Goal: Contribute content: Add original content to the website for others to see

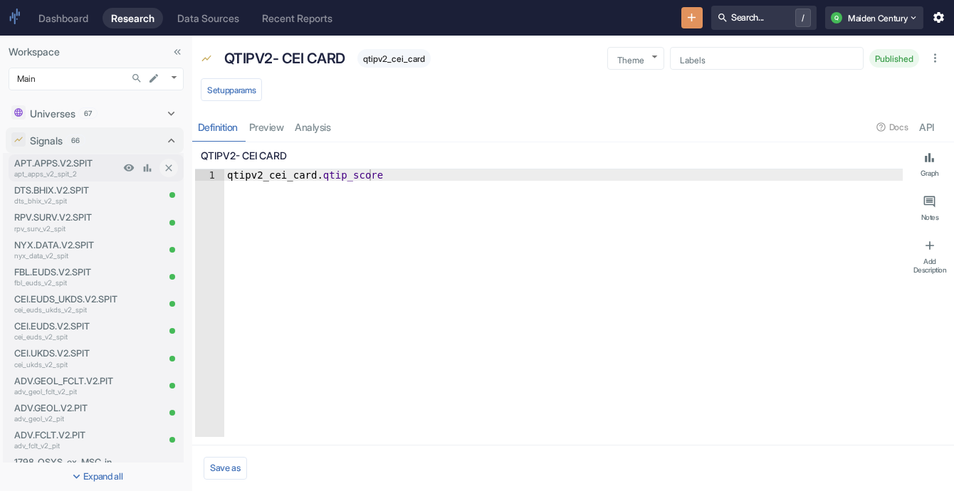
click at [91, 176] on p "apt_apps_v2_spit_2" at bounding box center [66, 174] width 105 height 11
type textarea "x"
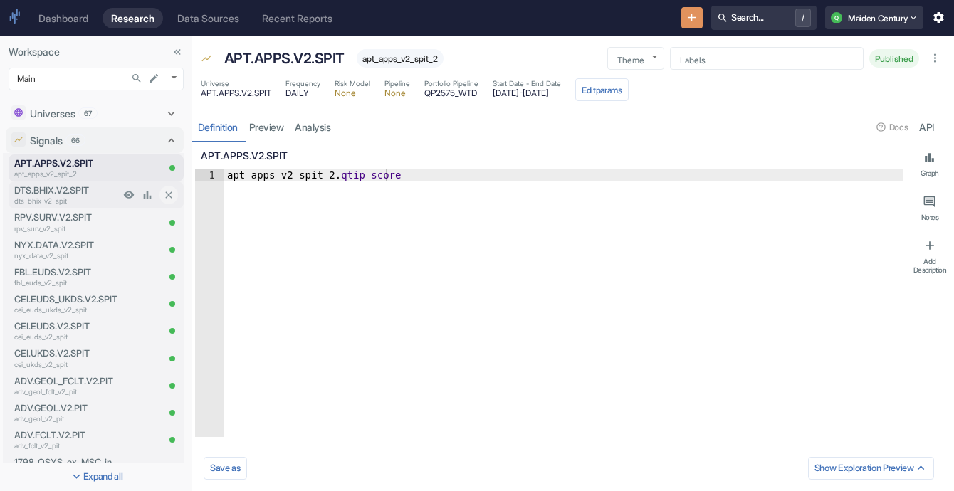
type textarea "x"
type textarea "apt_apps_v2_spit_2.qtip_score"
click at [336, 178] on div "apt_apps_v2_spit_2 . qtip_score" at bounding box center [563, 314] width 678 height 290
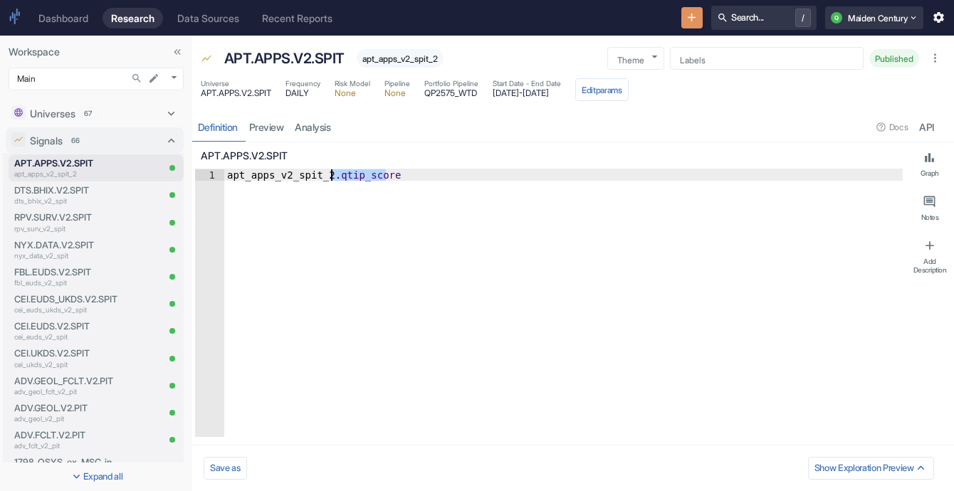
click at [337, 178] on div "apt_apps_v2_spit_2 . qtip_score" at bounding box center [563, 303] width 678 height 268
click at [337, 178] on div "apt_apps_v2_spit_2 . qtip_score" at bounding box center [563, 314] width 678 height 290
click at [629, 82] on button "Edit params" at bounding box center [601, 89] width 53 height 23
type textarea "x"
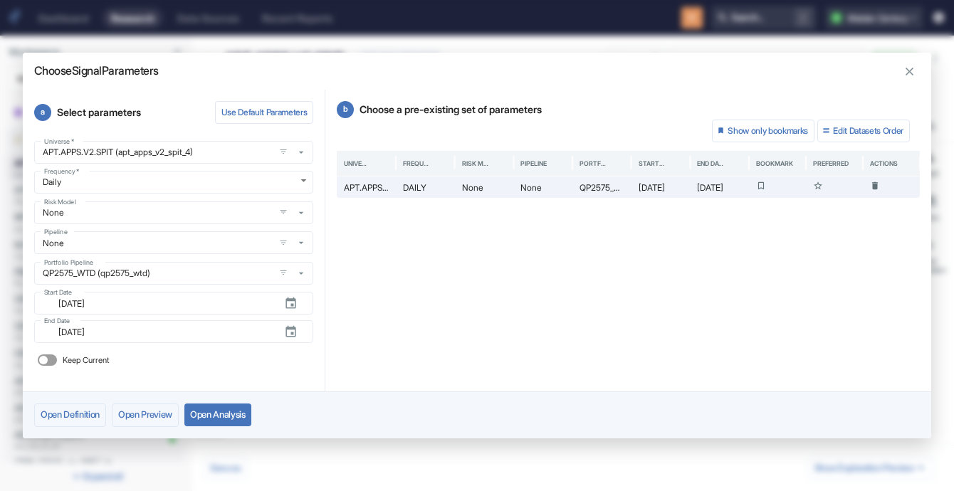
click at [53, 368] on label "Keep Current" at bounding box center [71, 360] width 78 height 23
click at [53, 366] on input "Keep Current" at bounding box center [43, 360] width 34 height 11
checkbox input "true"
type textarea "x"
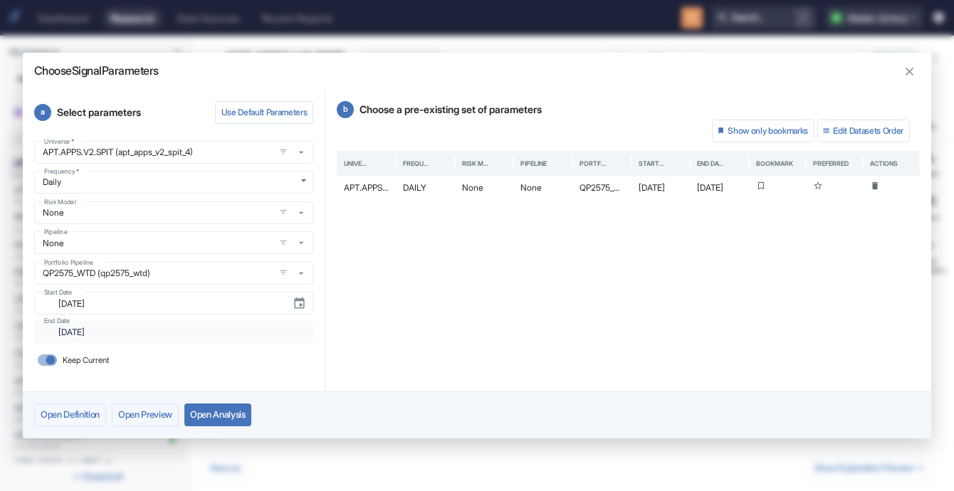
click at [46, 357] on input "Keep Current" at bounding box center [50, 360] width 34 height 11
checkbox input "false"
type textarea "x"
click at [46, 357] on input "Keep Current" at bounding box center [43, 360] width 34 height 11
checkbox input "true"
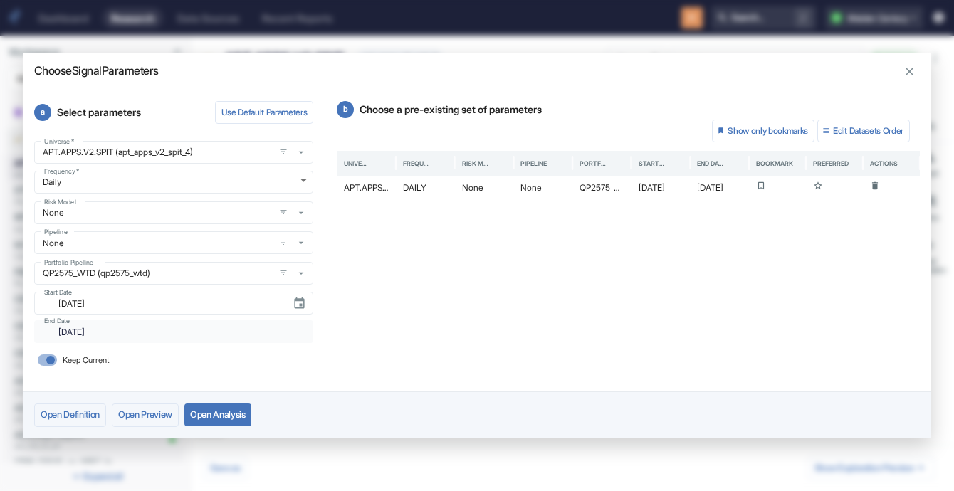
click at [231, 416] on button "Open Analysis" at bounding box center [217, 415] width 67 height 23
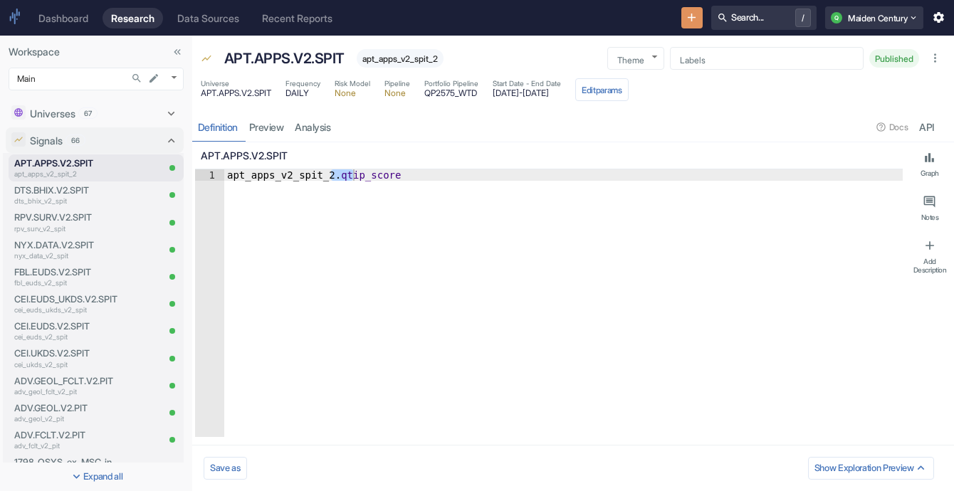
click at [264, 171] on div "apt_apps_v2_spit_2 . qtip_score" at bounding box center [563, 314] width 678 height 290
type textarea "x"
click at [357, 169] on div "apt_apps_v2_spit_2 . qtip_score" at bounding box center [563, 314] width 678 height 290
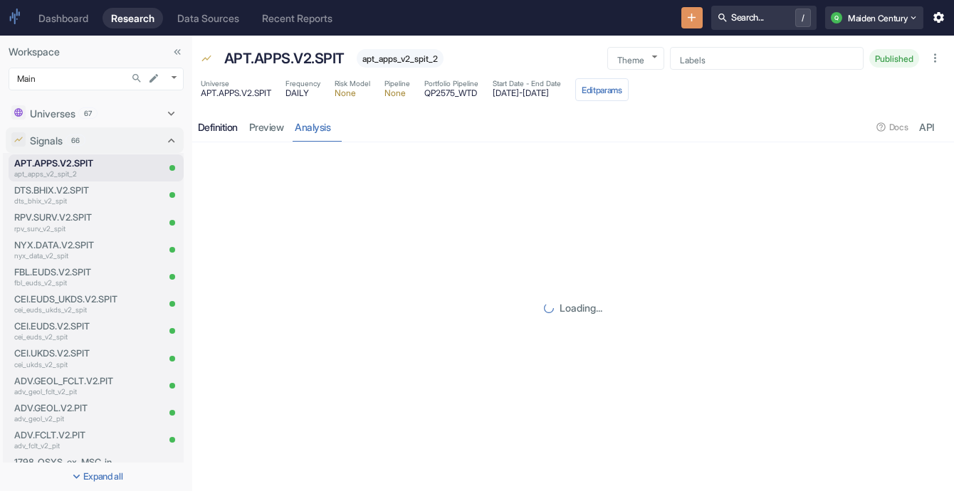
click at [228, 122] on div "Definition" at bounding box center [218, 127] width 40 height 13
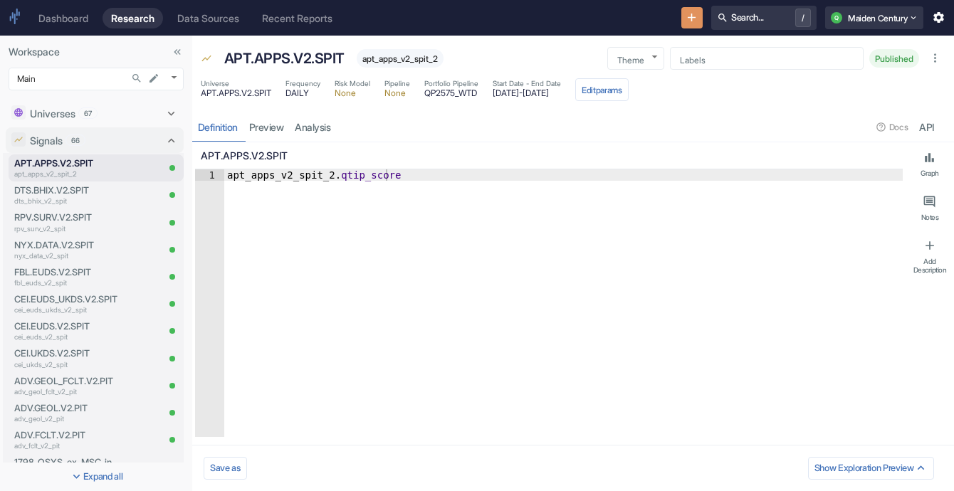
type textarea "x"
type textarea "apt_apps_v2_spit_2.qtip_score"
click at [355, 172] on div "apt_apps_v2_spit_2 . qtip_score" at bounding box center [563, 314] width 678 height 290
click at [343, 179] on div "apt_apps_v2_spit_2 . qtip_score" at bounding box center [563, 314] width 678 height 290
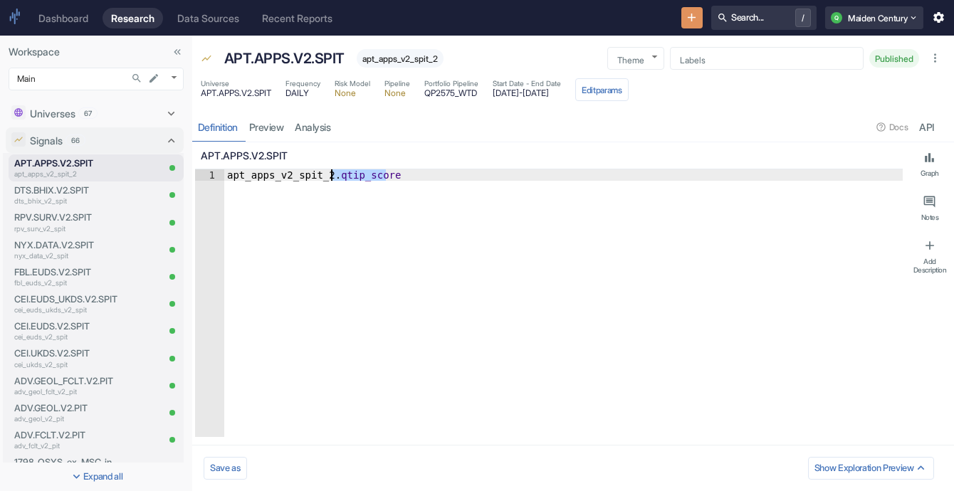
click at [343, 178] on div "apt_apps_v2_spit_2 . qtip_score" at bounding box center [563, 303] width 678 height 268
click at [424, 260] on div "apt_apps_v2_spit_2 . qtip_score" at bounding box center [563, 314] width 678 height 290
click at [360, 167] on div "APT.APPS.V2.SPIT" at bounding box center [549, 155] width 708 height 27
click at [360, 182] on div "apt_apps_v2_spit_2 . qtip_score" at bounding box center [563, 314] width 678 height 290
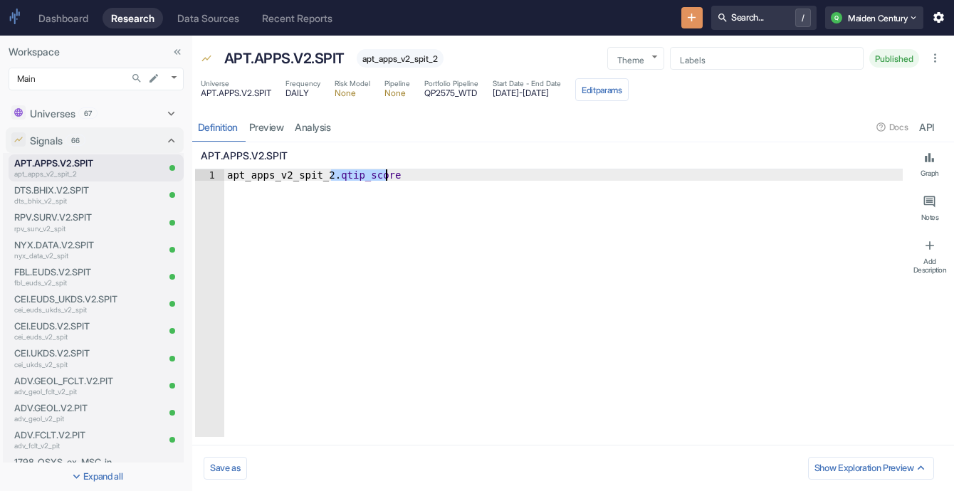
click at [360, 182] on div "apt_apps_v2_spit_2 . qtip_score" at bounding box center [563, 314] width 678 height 290
click at [693, 21] on button "New Resource" at bounding box center [692, 18] width 22 height 22
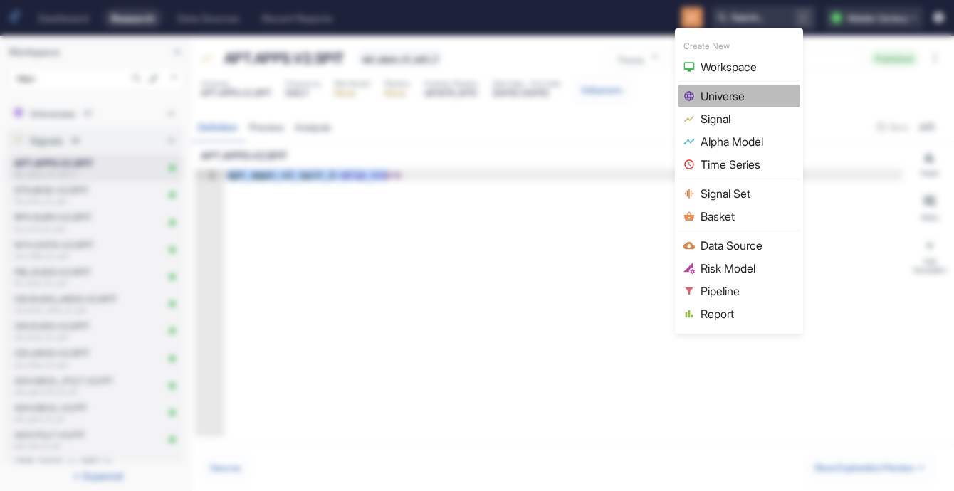
click at [750, 94] on span "Universe" at bounding box center [748, 96] width 94 height 17
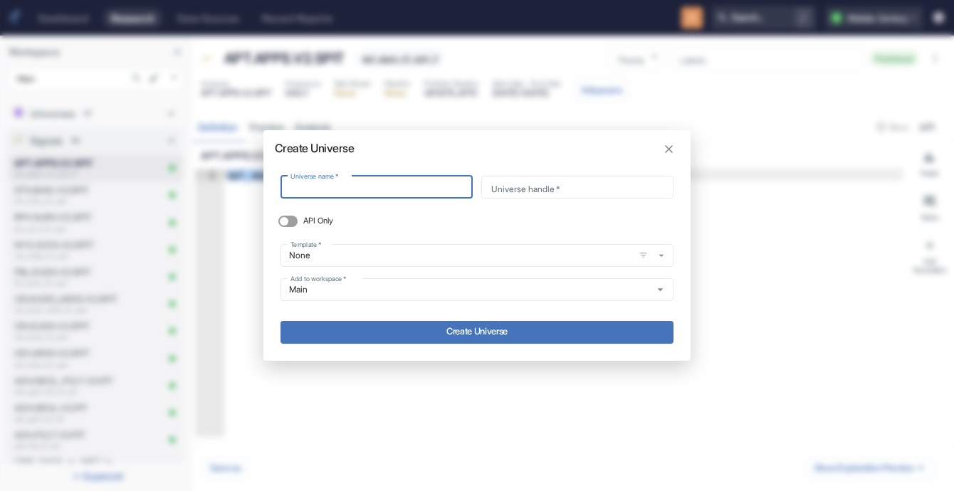
type input "a"
type input "ap"
type input "app"
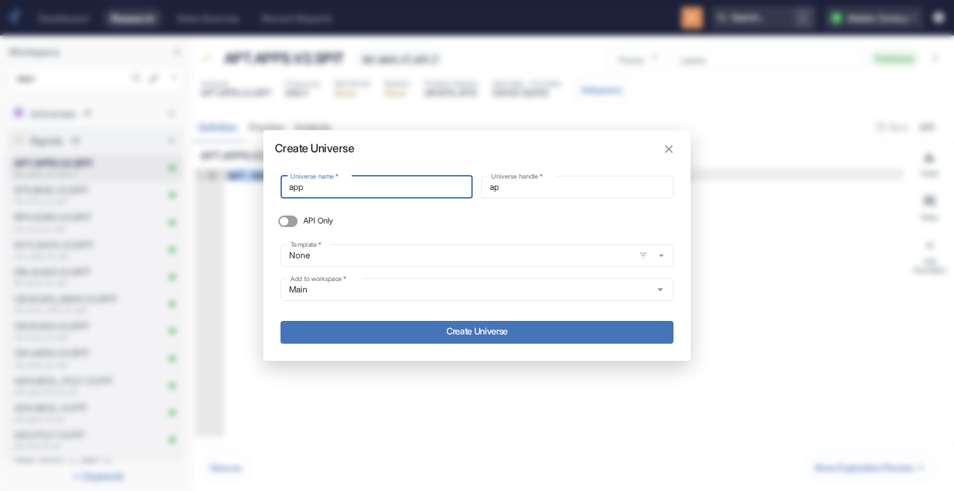
type input "app"
type input "ap"
type input "a"
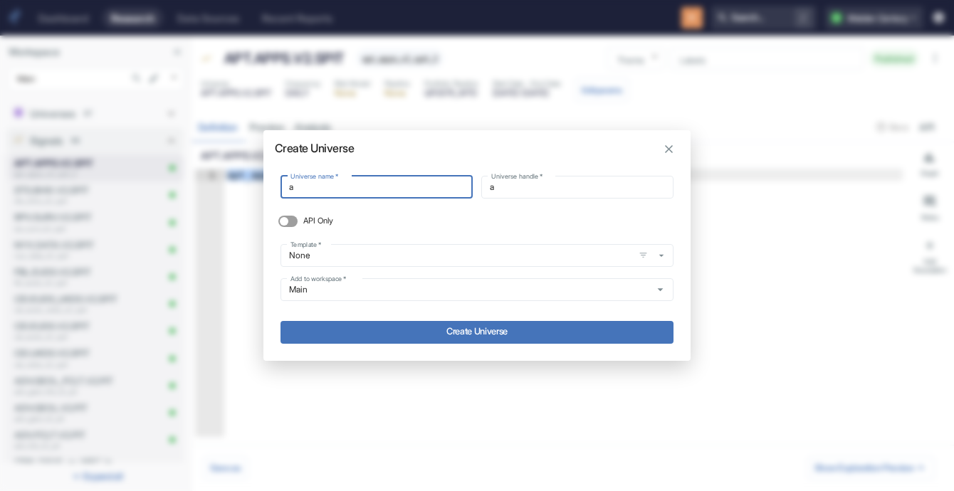
type input "a"
click at [664, 153] on icon "button" at bounding box center [669, 149] width 14 height 14
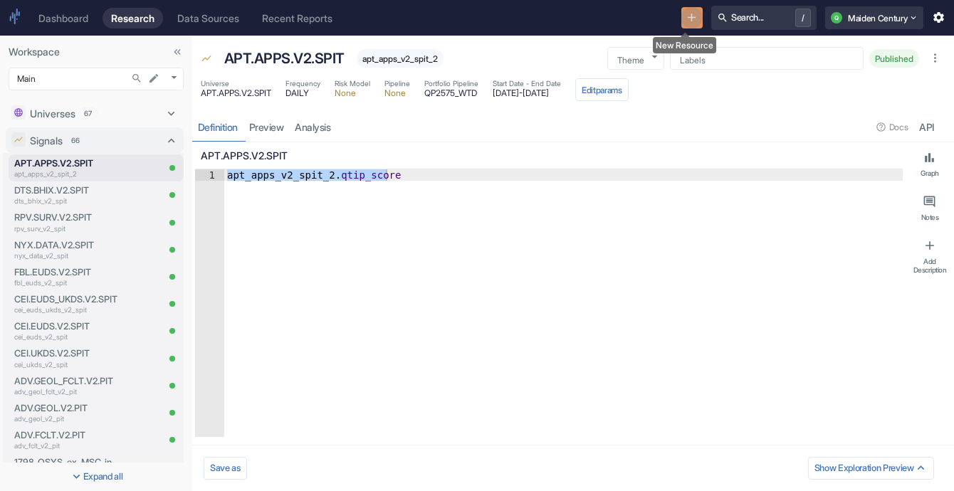
click at [689, 23] on icon "New Resource" at bounding box center [692, 18] width 14 height 14
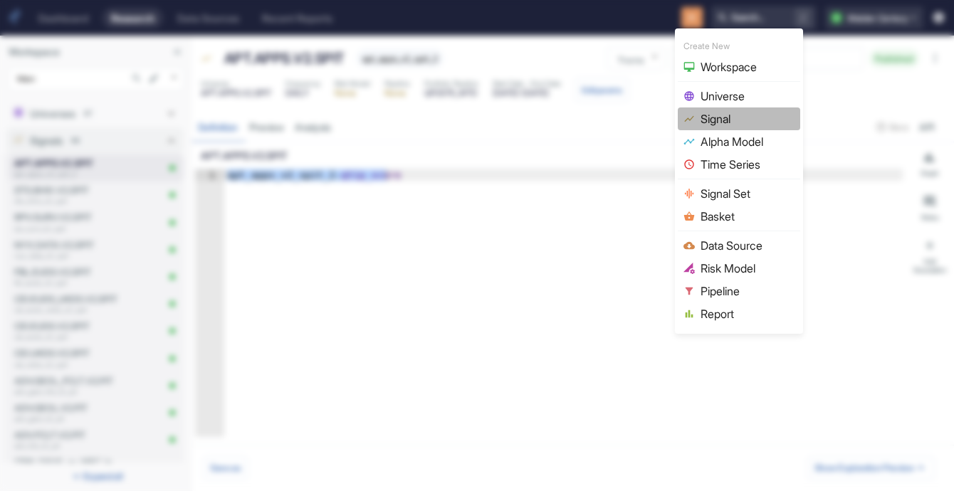
click at [762, 111] on span "Signal" at bounding box center [748, 118] width 94 height 17
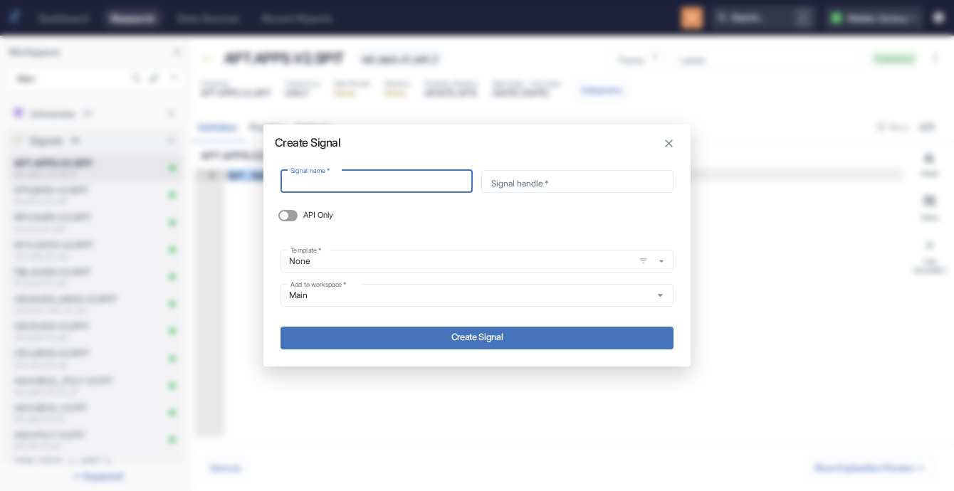
type input "apt_apps_v2_spit_2.qtip_score"
type input "apt_apps_v2_spit_2_qtip_score"
type input "A"
type input "a"
type input "AP"
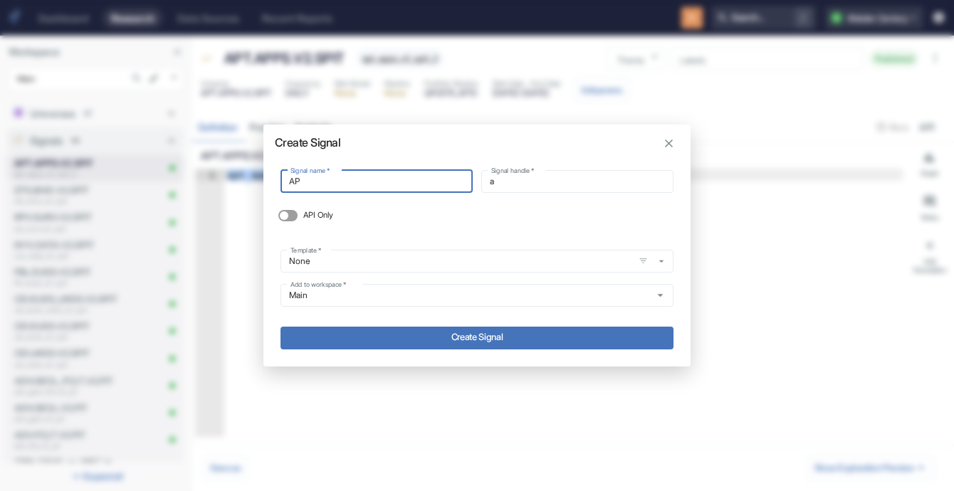
type input "ap"
type input "APT"
type input "apt"
type input "APT"
type input "apt_"
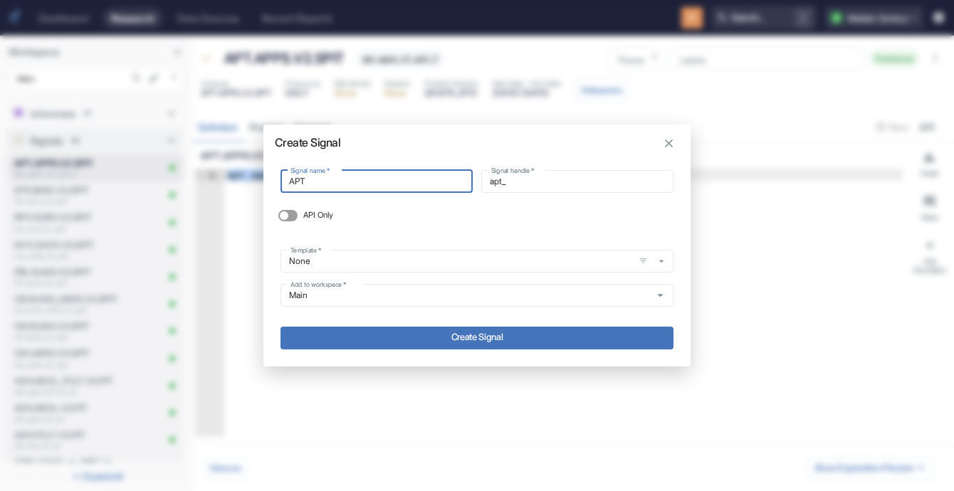
type input "APT A"
type input "apt_a"
type input "APT AP"
type input "apt_ap"
type input "APT APP"
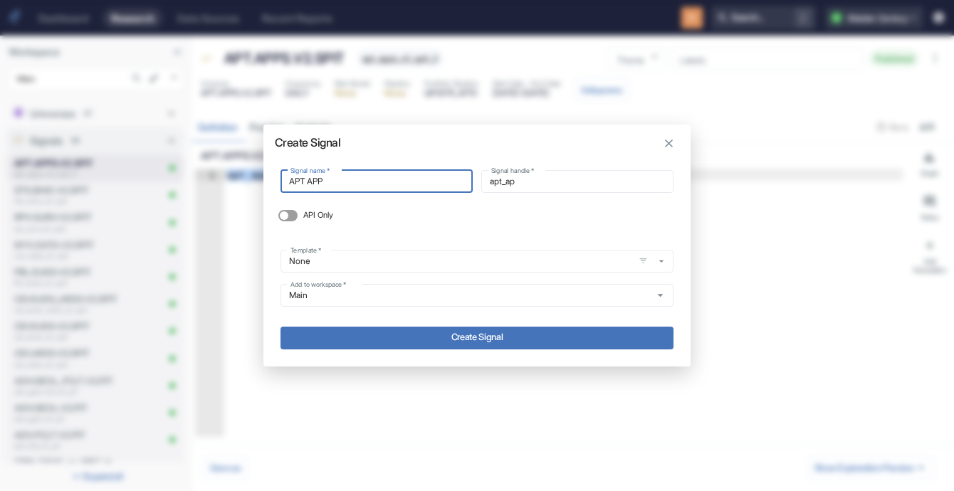
type input "apt_app"
type input "APT AP"
type input "apt_ap"
type input "APT A"
type input "apt_a"
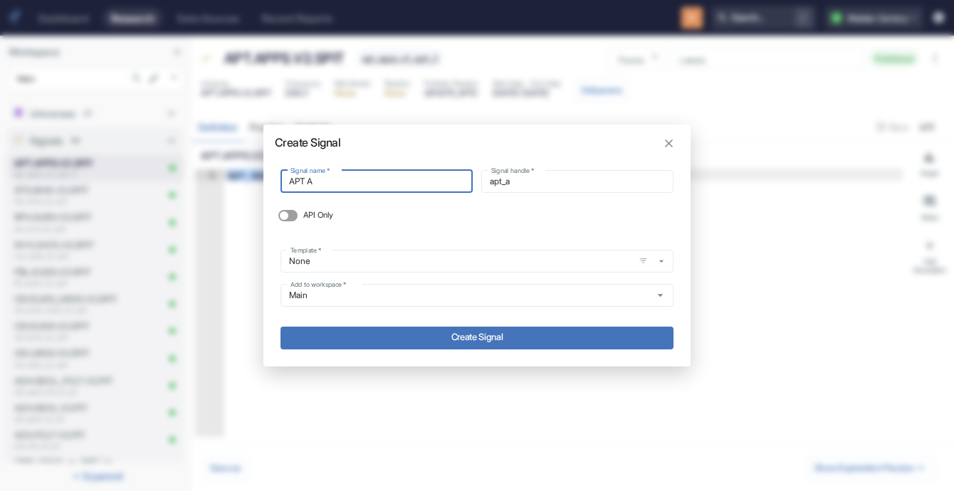
type input "APT"
type input "apt_"
type input "APT"
type input "apt"
type input "APT_"
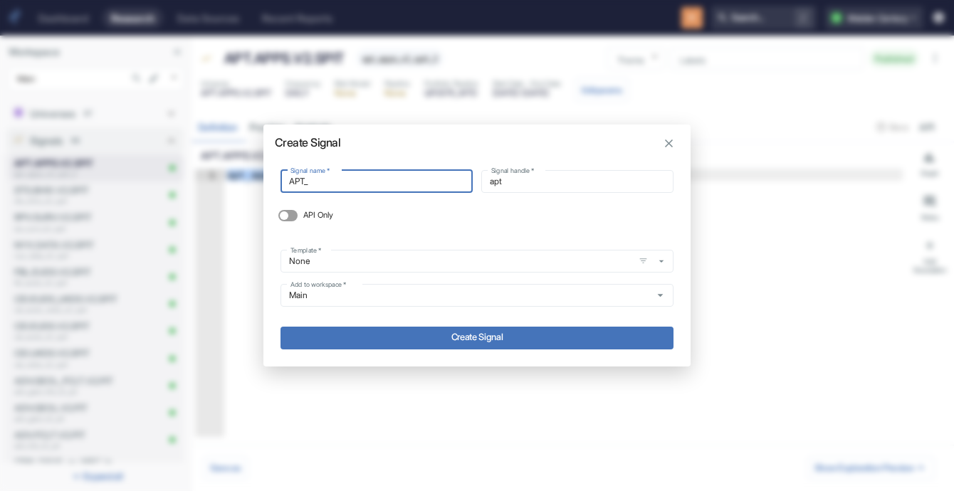
type input "apt_"
type input "APT_A"
type input "apt_a"
type input "APT_AP"
type input "apt_ap"
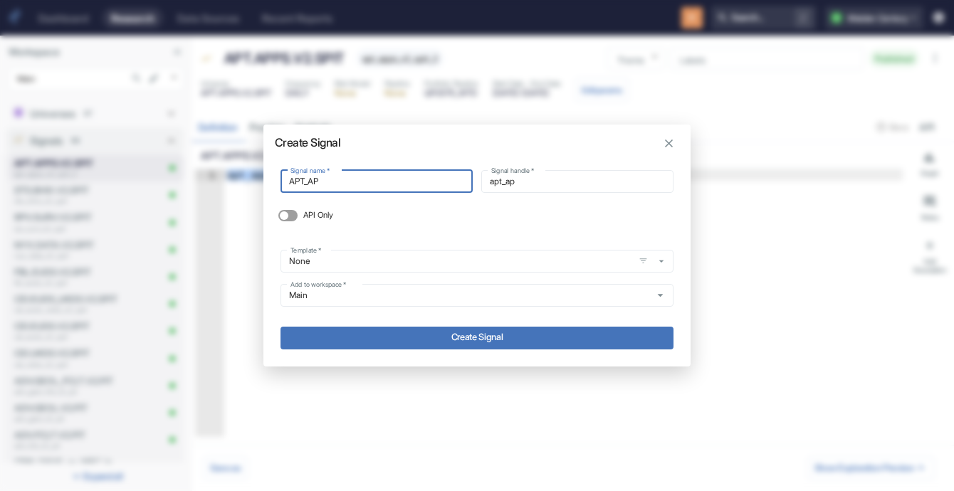
type input "APT_APP"
type input "apt_app"
type input "APT_APP"
type input "apt_app_"
type input "APT_APP"
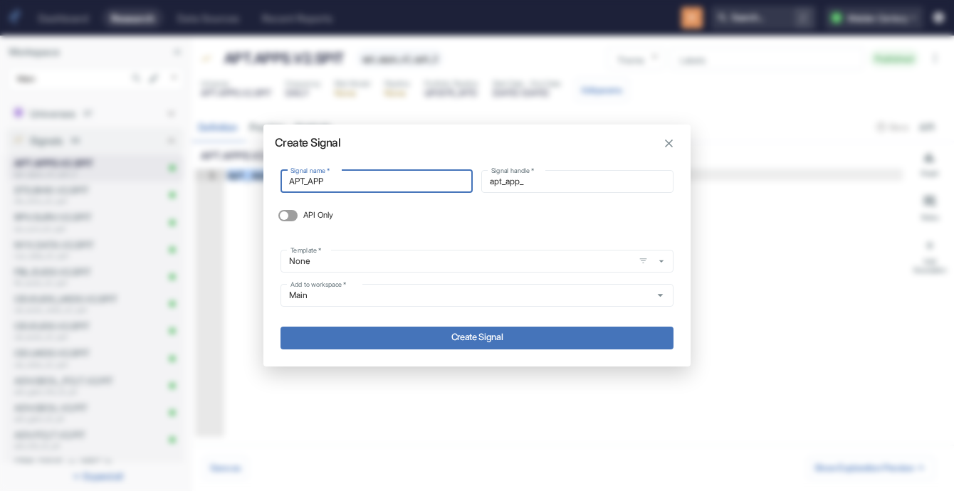
type input "apt_app"
type input "APT_APP_"
type input "apt_app_"
type input "APT_APP_"
type input "apt_app__"
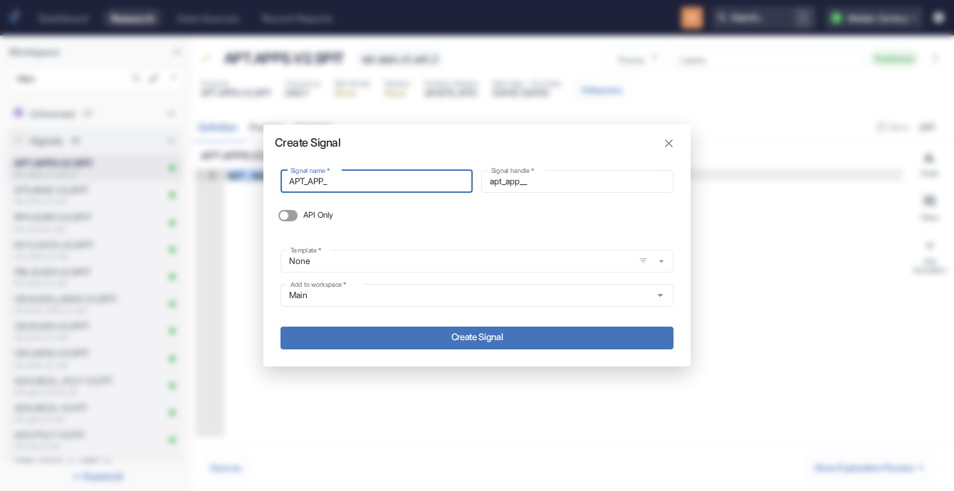
type input "APT_APP_"
type input "apt_app_"
type input "APT_APP"
type input "apt_app"
type input "APT_APP_"
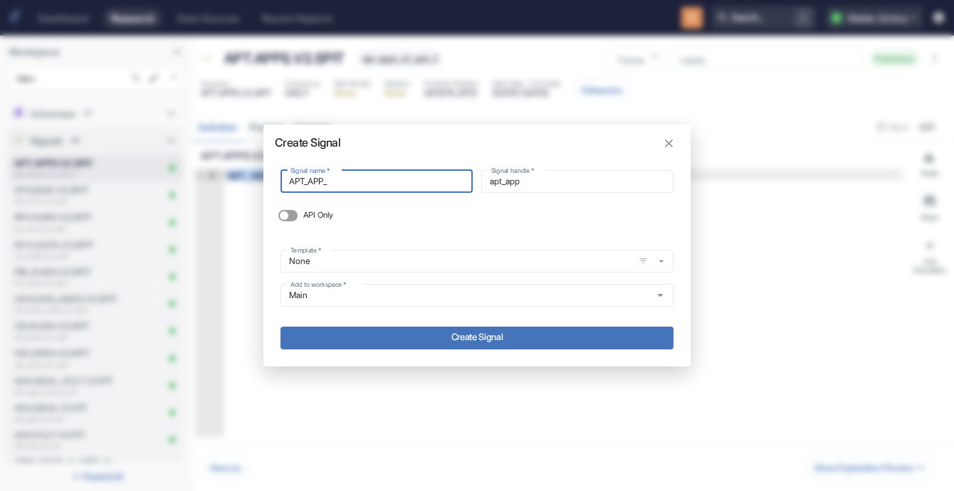
type input "apt_app_"
type input "APT_APP_D"
type input "apt_app_d"
type input "APT_APP_DE"
type input "apt_app_de"
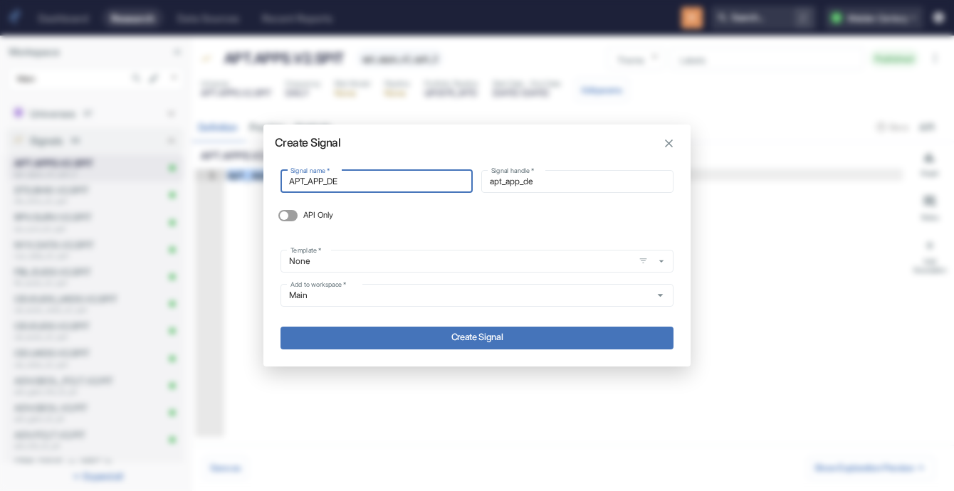
type input "APT_APP_D"
type input "apt_app_d"
type input "APT_APP_"
type input "apt_app_"
type input "APT_APP_d"
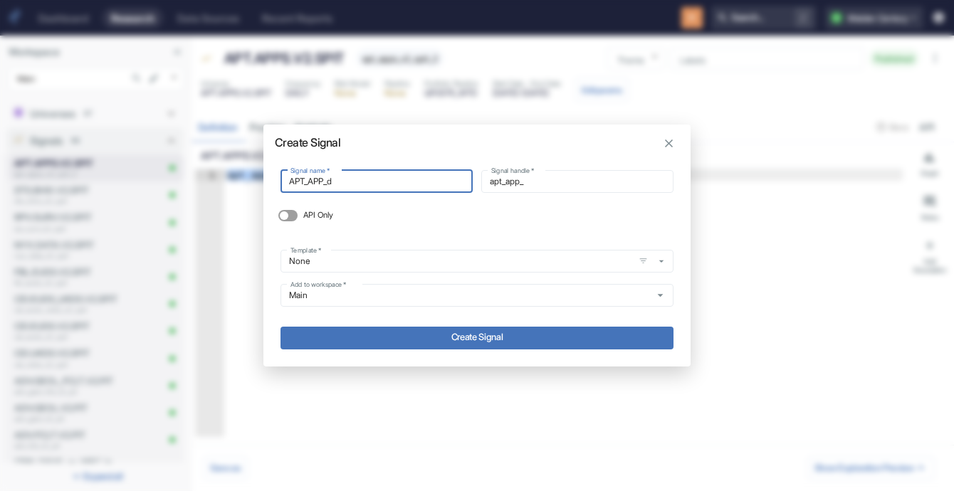
type input "apt_app_d"
type input "APT_APP_de"
type input "apt_app_de"
type input "APT_APP_del"
type input "apt_app_del"
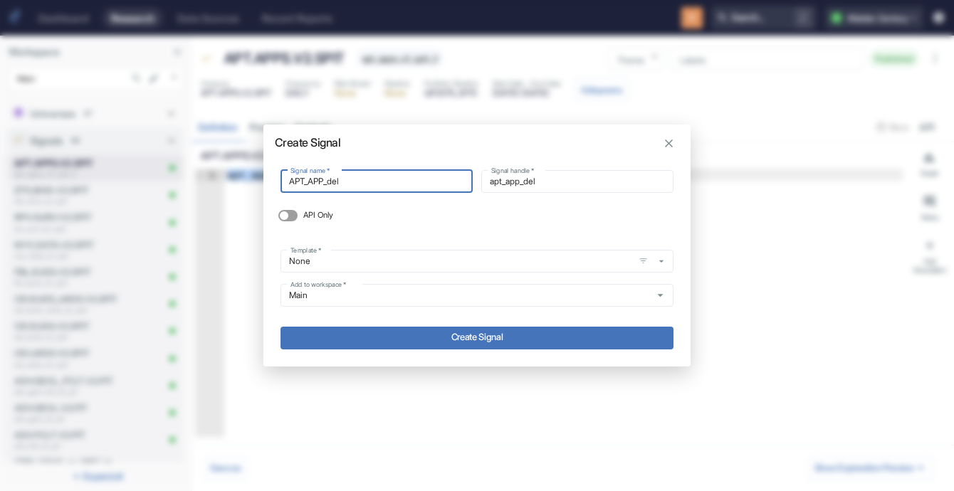
type input "APT_APP_delt"
type input "apt_app_delt"
type input "APT_APP_delta"
type input "apt_app_delta"
type input "APT_APP_delta"
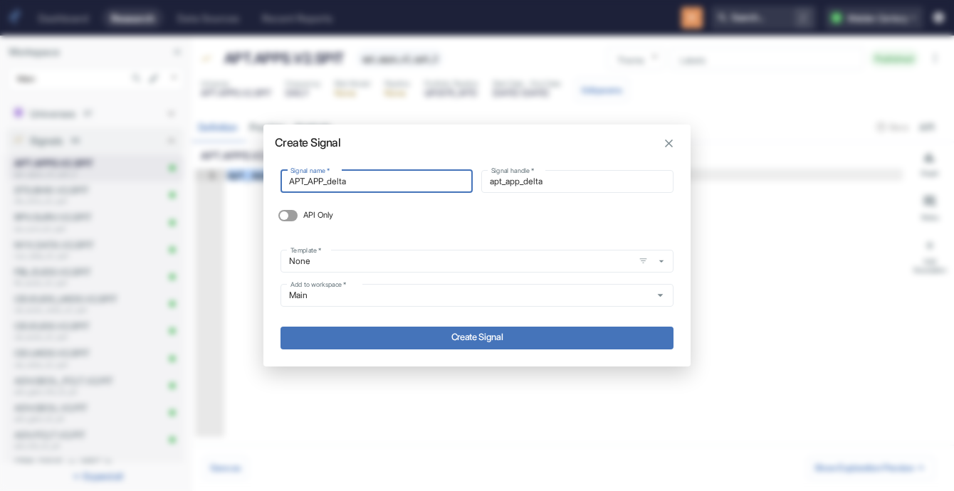
type input "apt_app_delta_"
type input "APT_APP_delta s"
type input "apt_app_delta_s"
type input "APT_APP_delta sc"
type input "apt_app_delta_sc"
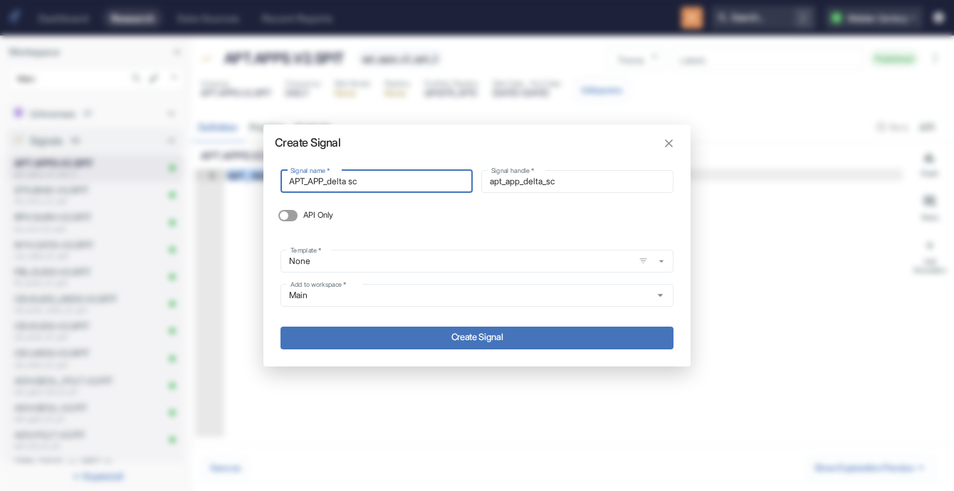
type input "APT_APP_delta sco"
type input "apt_app_delta_sco"
type input "APT_APP_delta scor"
type input "apt_app_delta_scor"
type input "APT_APP_delta score"
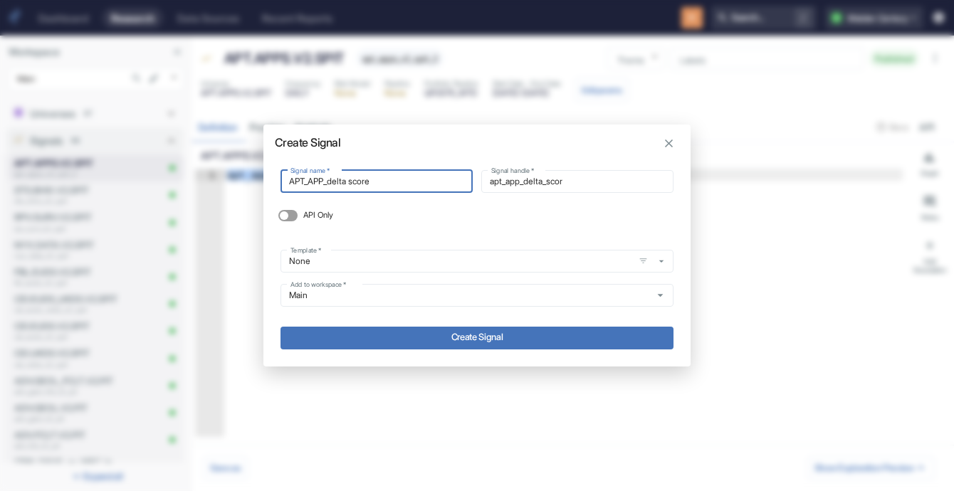
type input "apt_app_delta_score"
type input "APT_APP_delta score"
type input "apt_app_delta_score_"
type input "APT_APP_delta score"
type input "apt_app_delta_score"
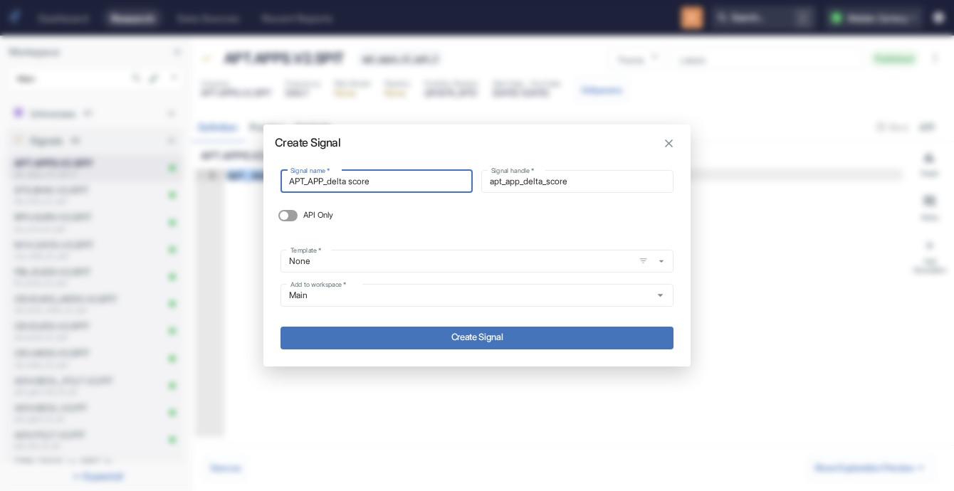
type input "APT_APP_delta scor"
type input "apt_app_delta_scor"
type input "APT_APP_delta sco"
type input "apt_app_delta_sco"
type input "APT_APP_delta sc"
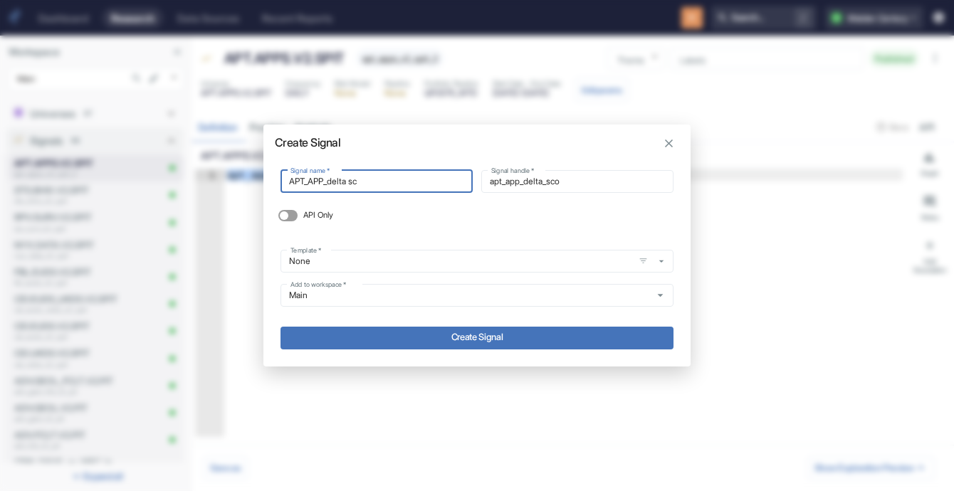
type input "apt_app_delta_sc"
type input "APT_APP_delta s"
type input "apt_app_delta_s"
type input "APT_APP_delta"
type input "apt_app_delta_"
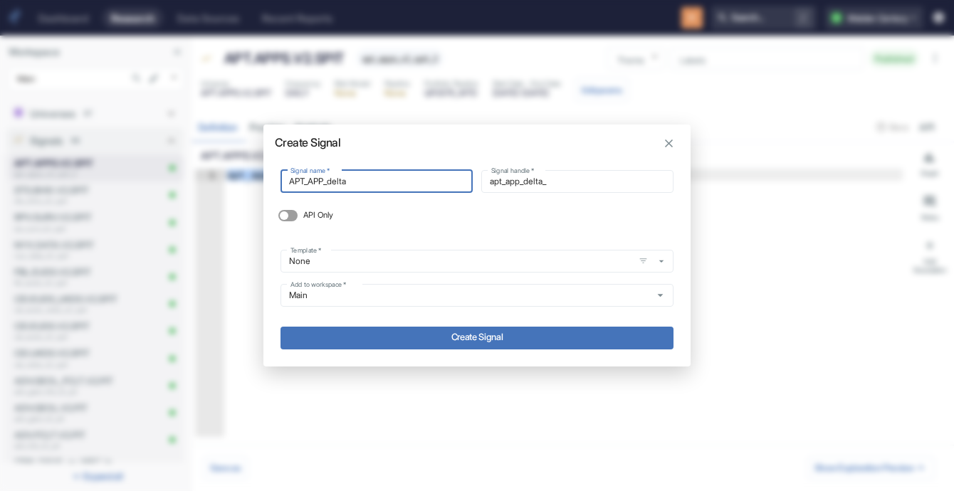
type input "APT_APP_delta"
type input "apt_app_delta"
type input "APT_APP_del"
type input "apt_app_delt"
type input "APT_APP_de"
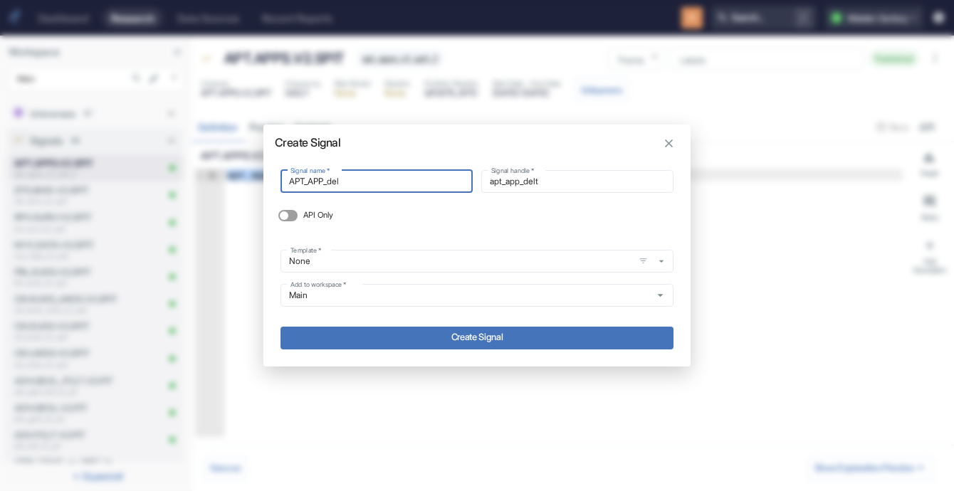
type input "apt_app_del"
type input "APT_APP_d"
type input "apt_app_d"
type input "APT_APP_"
type input "apt_app_"
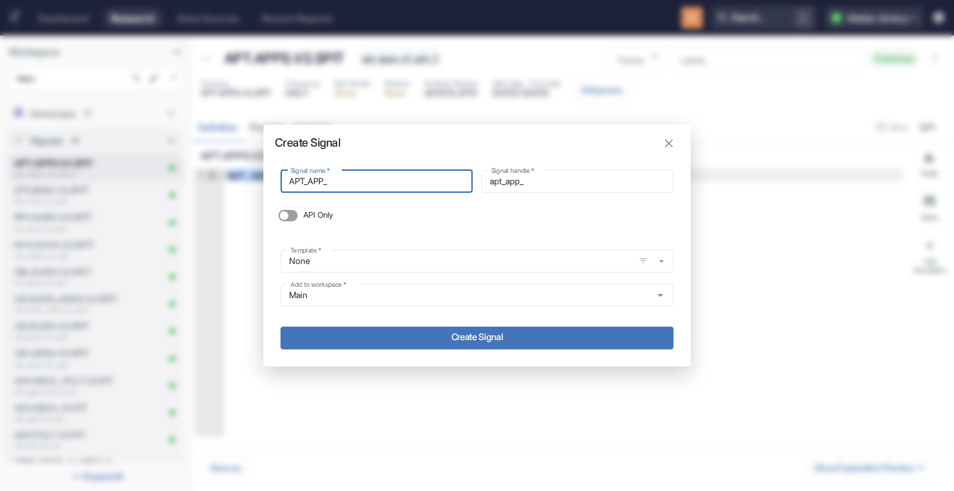
type input "APT_APP"
type input "apt_app"
type input "APT_AP"
type input "apt_ap"
type input "APT_A"
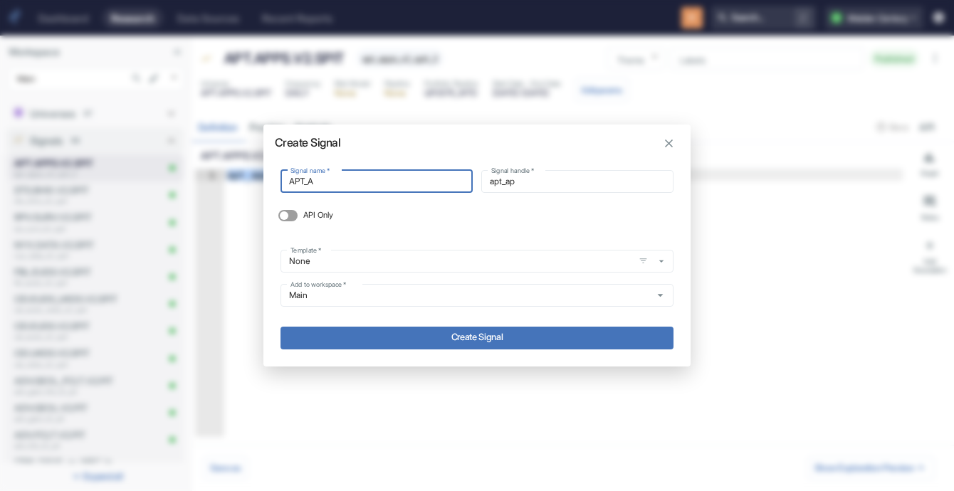
type input "apt_a"
type input "APT_"
type input "apt_"
type input "APT"
type input "apt"
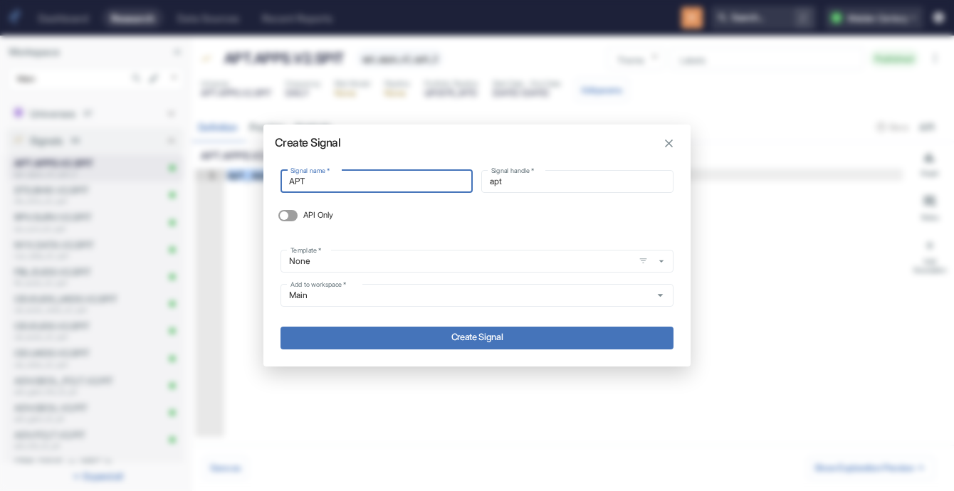
type input "APT"
type input "apt_"
type input "APT A"
type input "apt_a"
type input "APT AP"
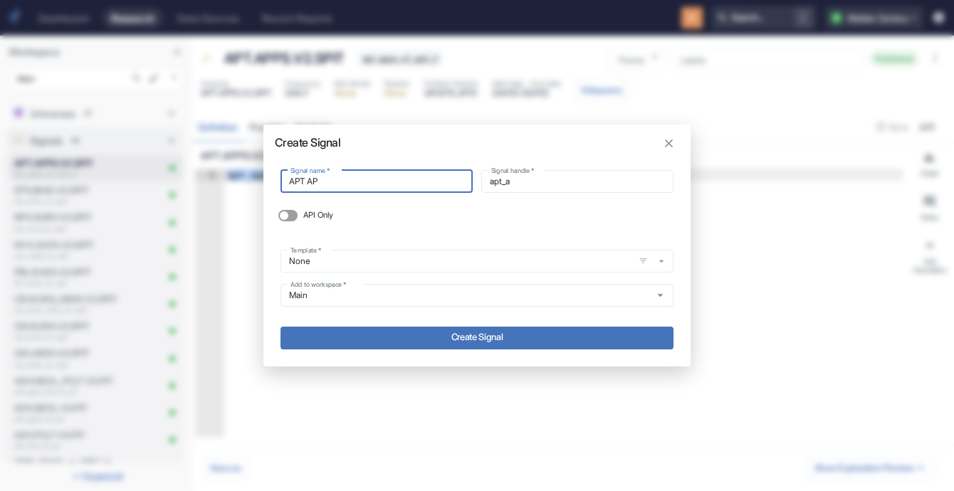
type input "apt_ap"
type input "APT APP"
type input "apt_app"
type input "APT APP"
type input "apt_app_"
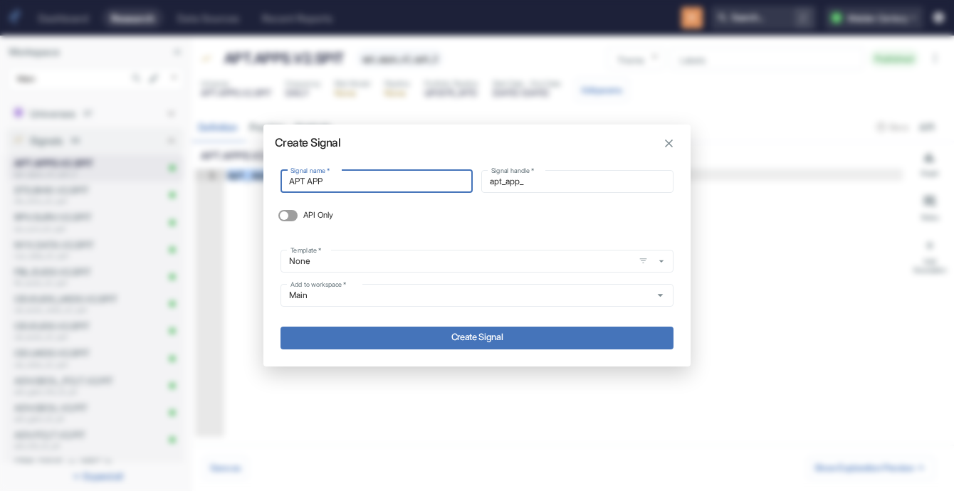
type input "APT APP d"
type input "apt_app_d"
type input "APT APP dl"
type input "apt_app_dl"
type input "APT APP d"
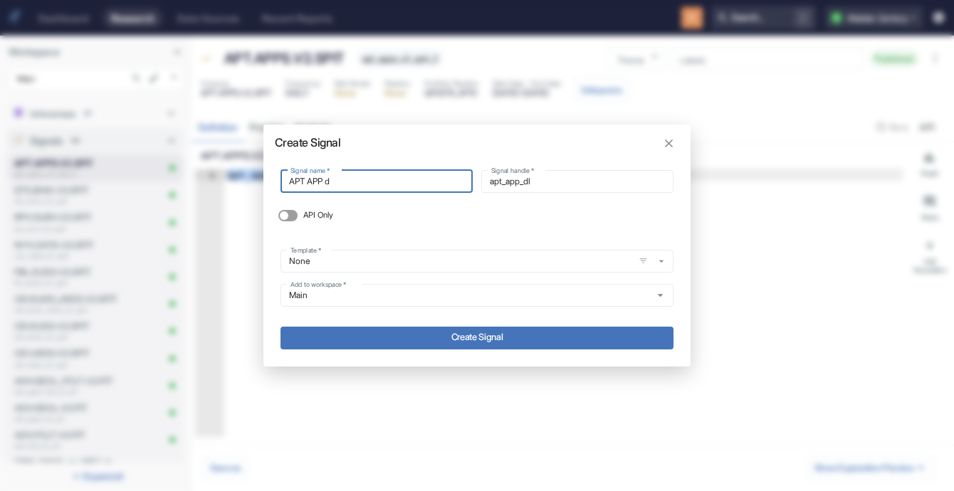
type input "apt_app_d"
type input "APT APP"
type input "apt_app_"
type input "APT APP D"
type input "apt_app_d"
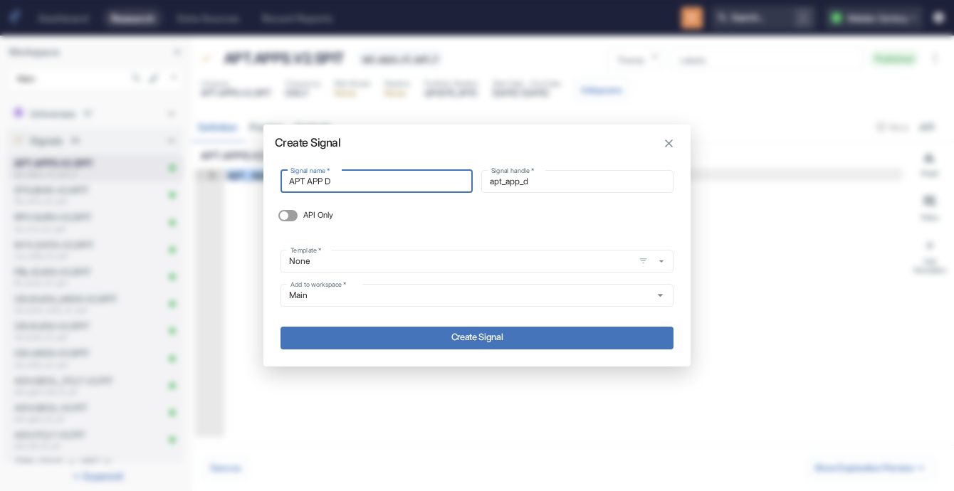
type input "APT APP De"
type input "apt_app_de"
type input "APT APP Del"
type input "apt_app_del"
type input "APT APP Delt"
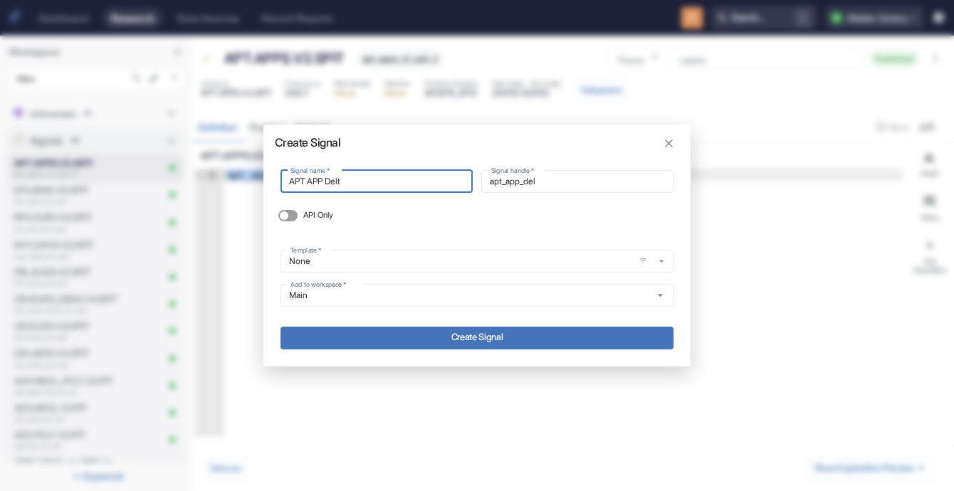
type input "apt_app_delt"
type input "APT APP Delta"
type input "apt_app_delta"
type input "APT APP Delta"
type input "apt_app_delta_"
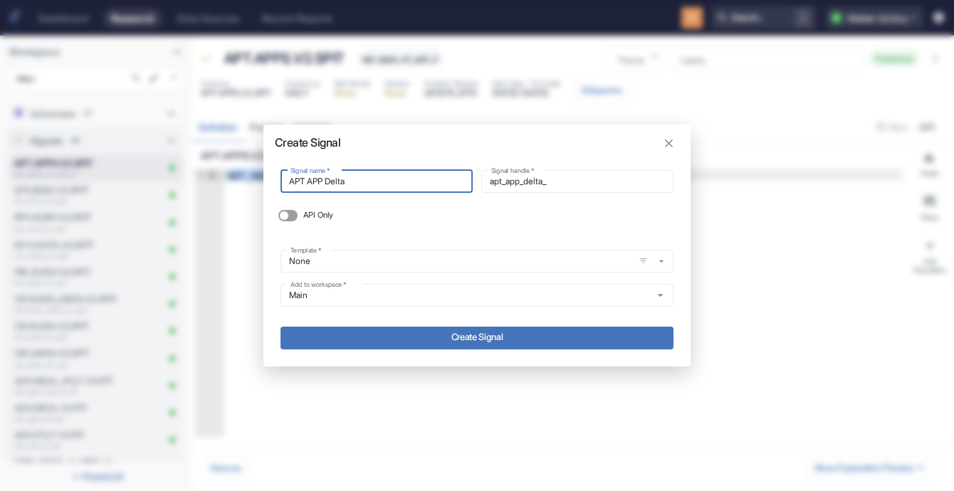
type input "APT APP Delta S"
type input "apt_app_delta_s"
type input "APT APP Delta Sc"
type input "apt_app_delta_sc"
type input "APT APP Delta Sco"
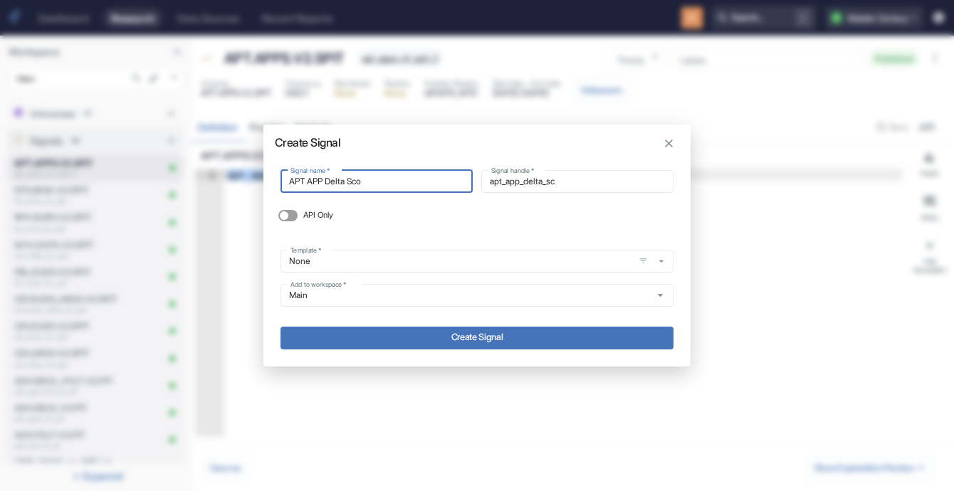
type input "apt_app_delta_sco"
type input "APT APP Delta Scor"
type input "apt_app_delta_scor"
type input "APT APP Delta Score"
type input "apt_app_delta_score"
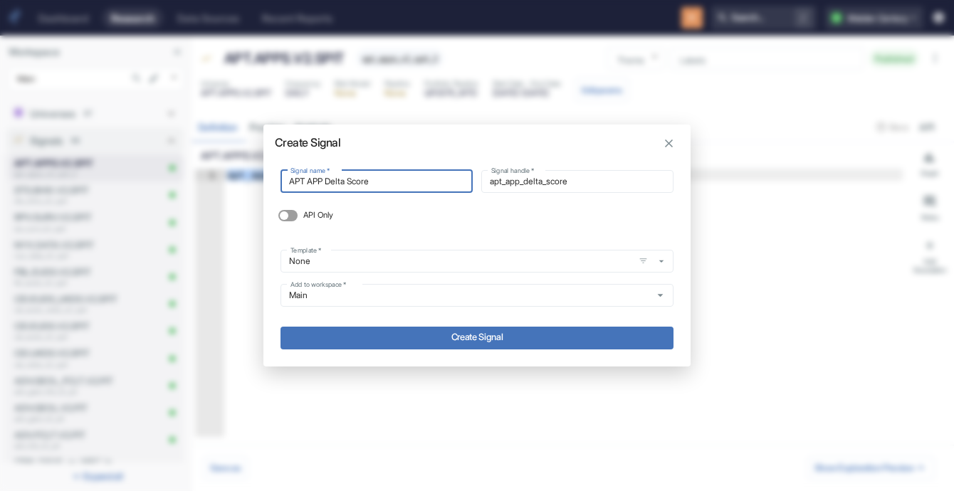
type input "APT APP Delta Score"
type input "apt_app_delta_score_"
type input "APT APP Delta Score V"
type input "apt_app_delta_score_v"
type input "APT APP Delta Score Ve"
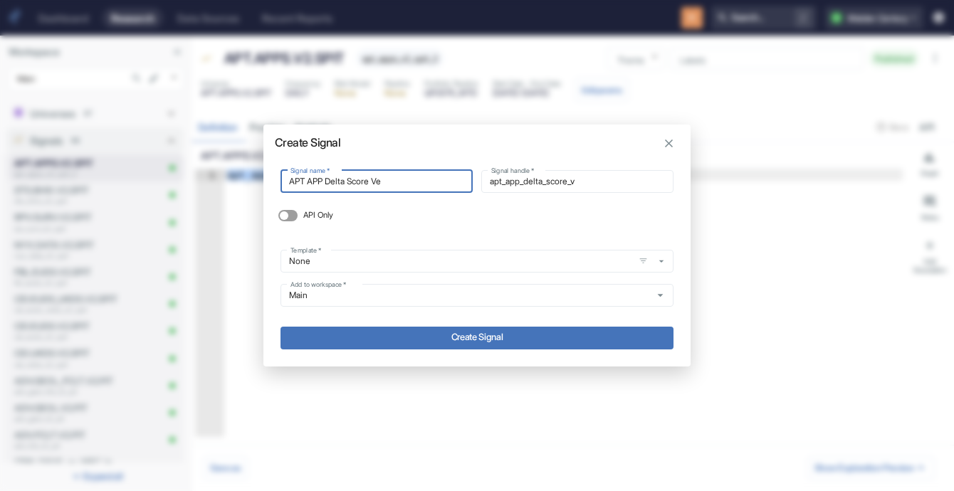
type input "apt_app_delta_score_ve"
type input "APT APP Delta Score Ver"
type input "apt_app_delta_score_ver"
type input "APT APP Delta Score Vers"
type input "apt_app_delta_score_vers"
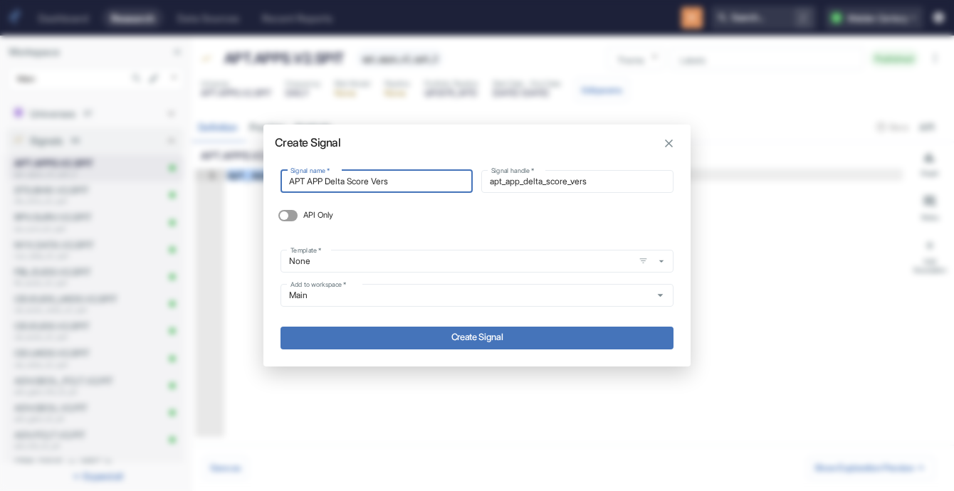
type input "APT APP Delta Score Versi"
type input "apt_app_delta_score_versi"
type input "APT APP Delta Score Versio"
type input "apt_app_delta_score_versio"
type input "APT APP Delta Score Version"
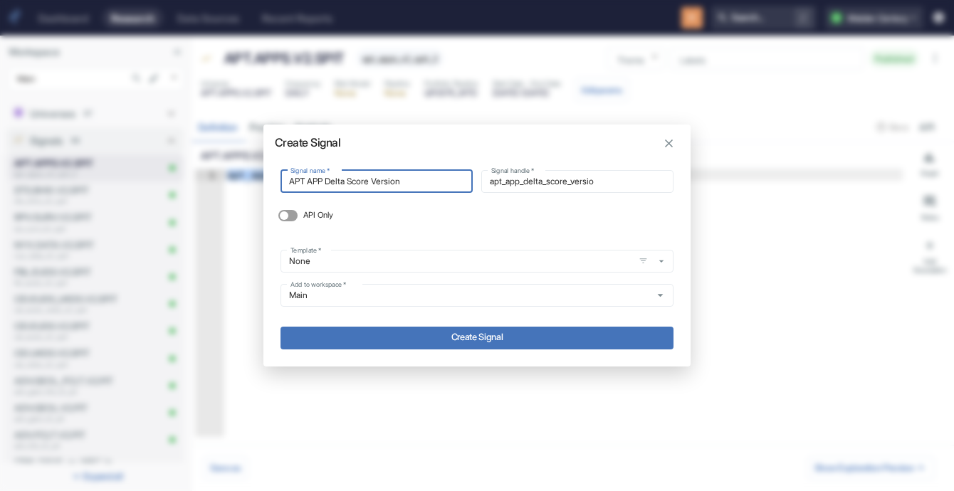
type input "apt_app_delta_score_version"
type input "APT APP Delta Score Version"
click at [482, 264] on input "None" at bounding box center [457, 261] width 345 height 12
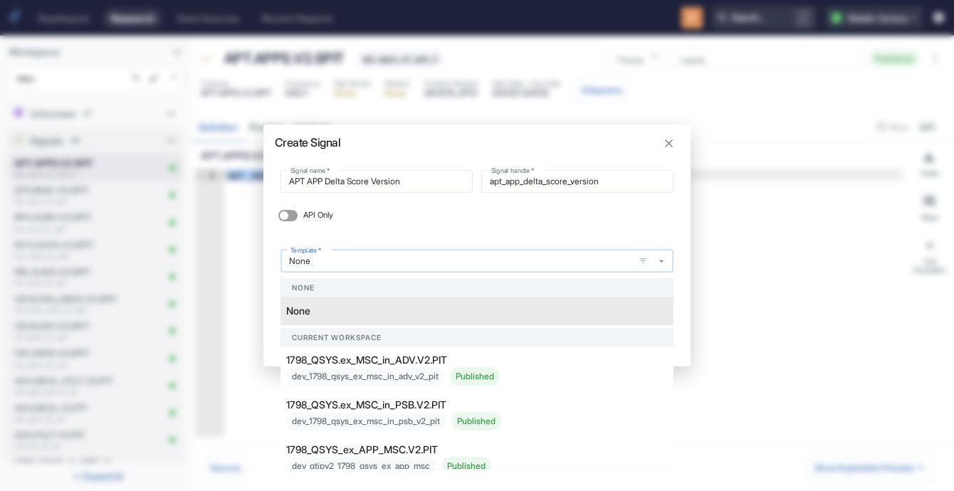
click at [482, 264] on input "None" at bounding box center [457, 261] width 345 height 12
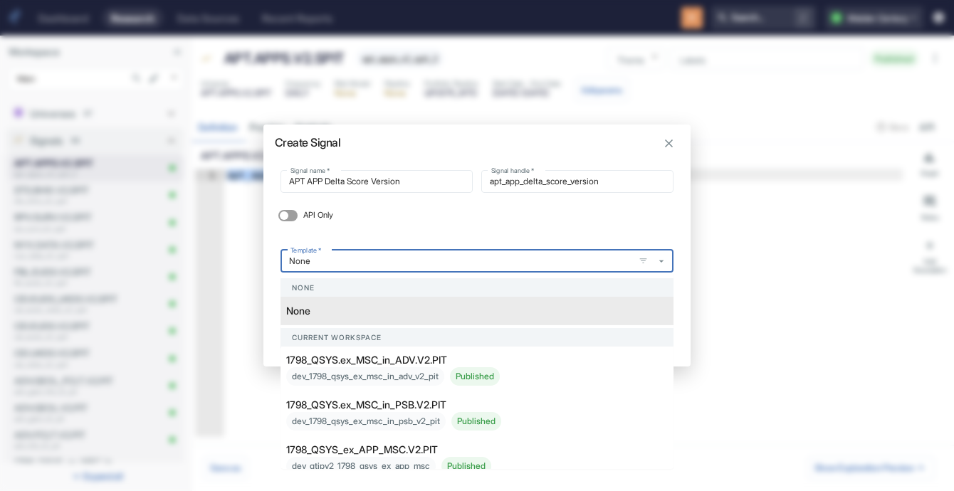
click at [483, 240] on div "Template   * None Template   *" at bounding box center [477, 261] width 393 height 46
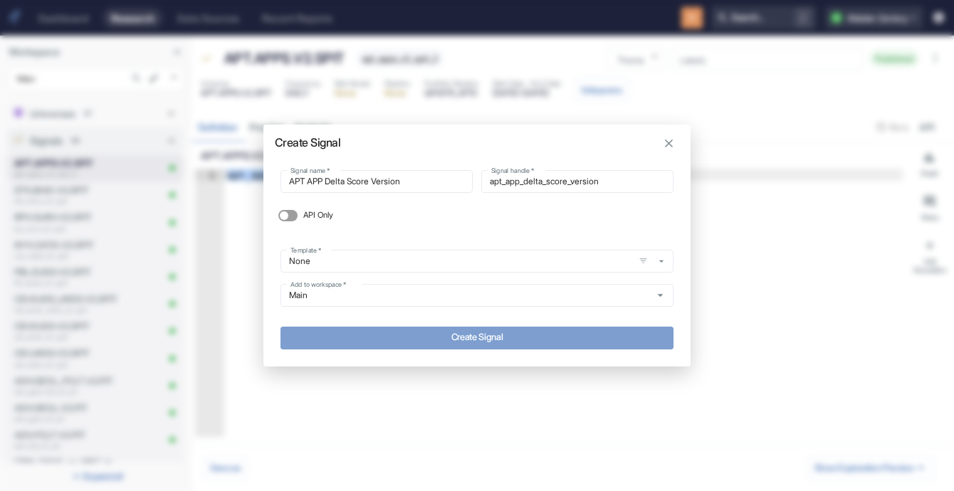
click at [490, 347] on button "Create Signal" at bounding box center [477, 338] width 393 height 23
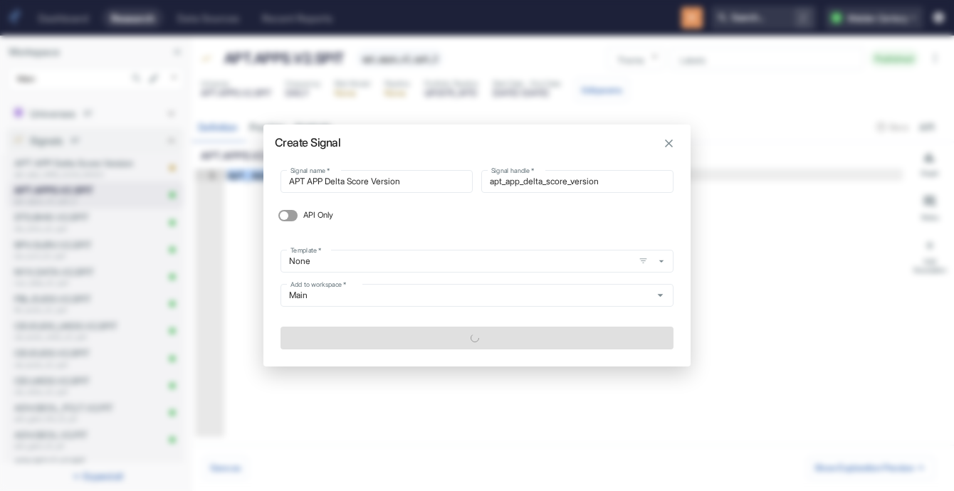
type textarea "x"
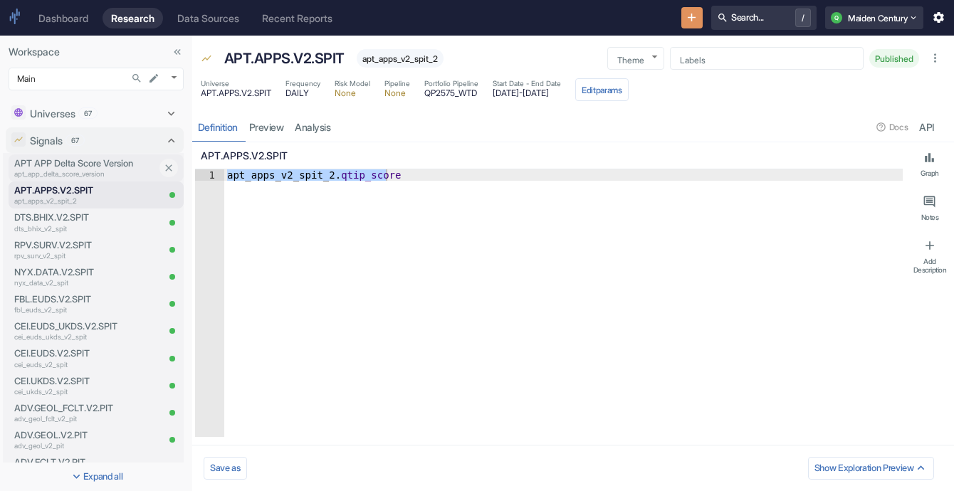
click at [89, 169] on p "apt_app_delta_score_version" at bounding box center [85, 174] width 142 height 11
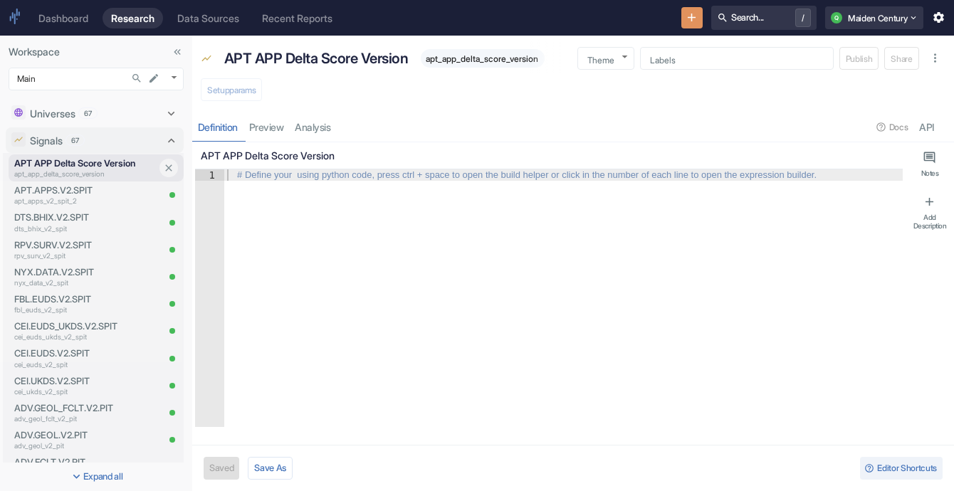
click at [64, 179] on div "APT APP Delta Score Version apt_app_delta_score_version" at bounding box center [83, 167] width 148 height 27
click at [67, 187] on p "APT.APPS.V2.SPIT" at bounding box center [66, 191] width 105 height 14
click at [96, 201] on p "apt_apps_v2_spit_2" at bounding box center [66, 201] width 105 height 11
type textarea "x"
click at [66, 192] on p "APT.APPS.V2.SPIT" at bounding box center [66, 191] width 105 height 14
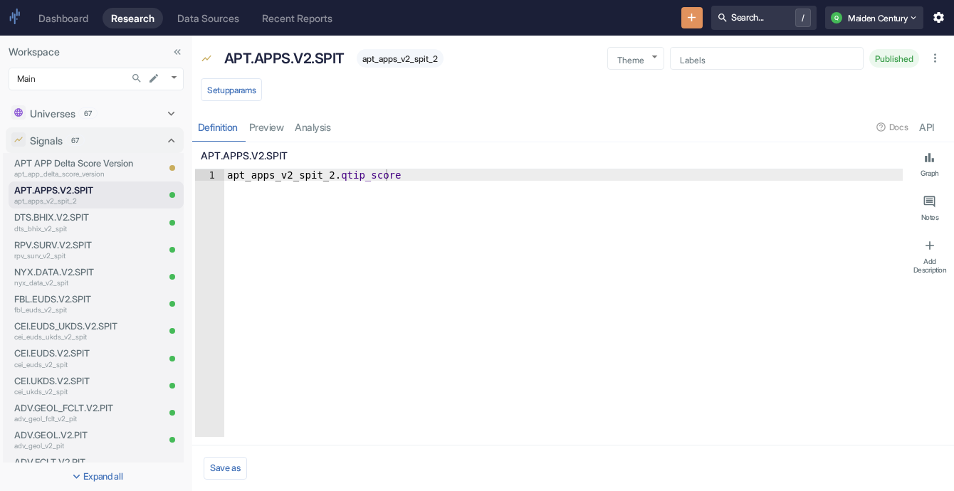
type textarea "apt_apps_v2_spit_2.qtip_score"
click at [281, 170] on div "apt_apps_v2_spit_2 . qtip_score" at bounding box center [563, 314] width 678 height 290
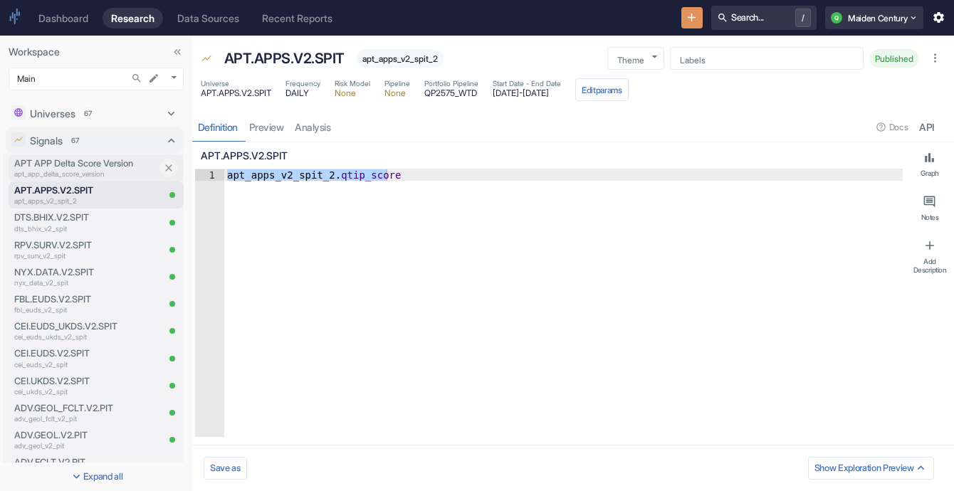
click at [84, 172] on p "apt_app_delta_score_version" at bounding box center [85, 174] width 142 height 11
type textarea "x"
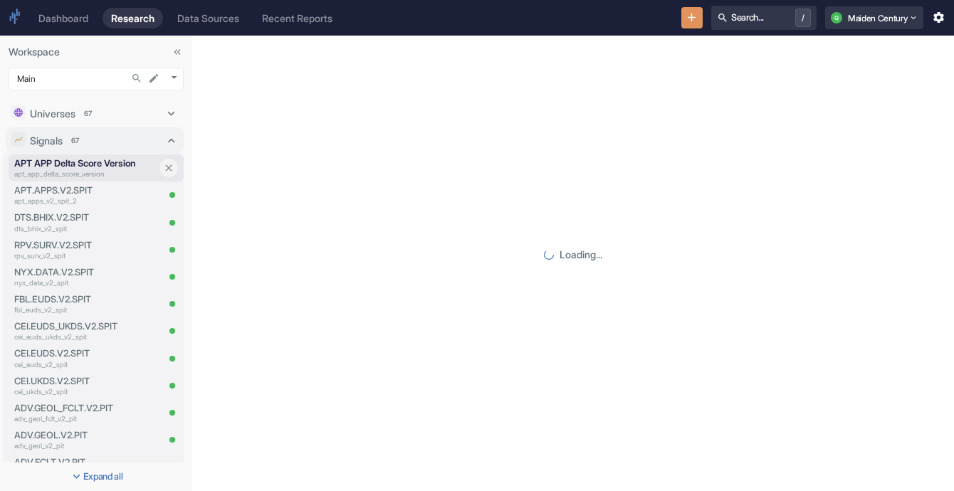
click at [84, 172] on p "apt_app_delta_score_version" at bounding box center [85, 174] width 142 height 11
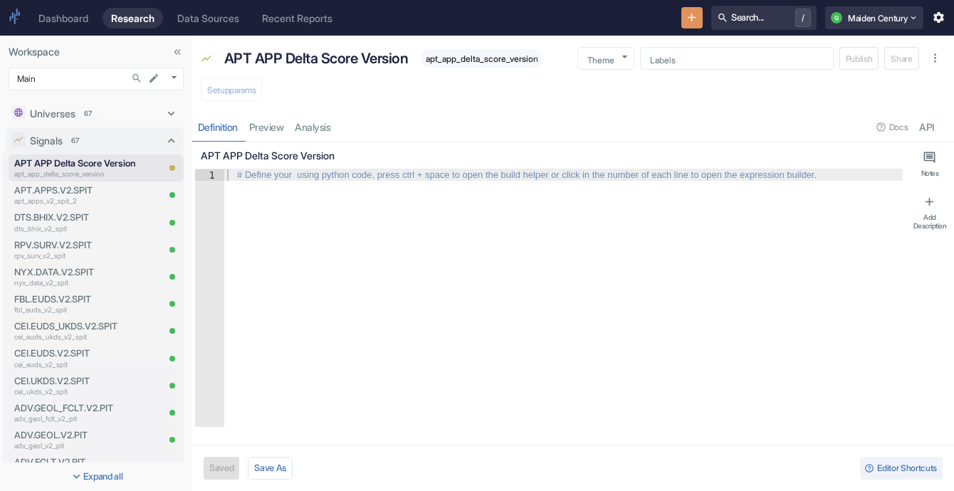
click at [297, 177] on div "# Define your using python code, press ctrl + space to open the build helper or…" at bounding box center [526, 175] width 591 height 10
paste textarea "apt_apps_v2_spit_2.qtip_score"
type textarea "apt_apps_v2_spit_2.qtip_score"
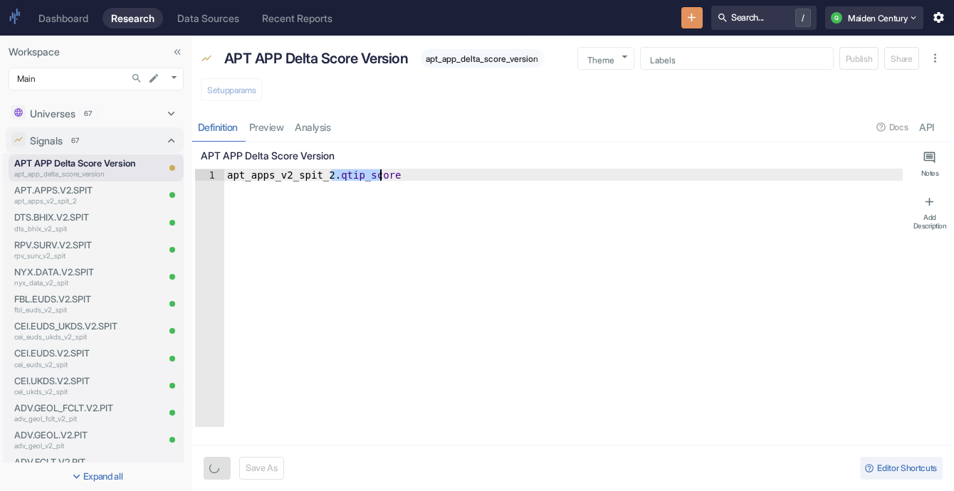
type textarea "x"
type textarea "apt_apps_v2_spit_2.delt_score"
type textarea "x"
type textarea "apt_apps_v2_spit_[DOMAIN_NAME]_score"
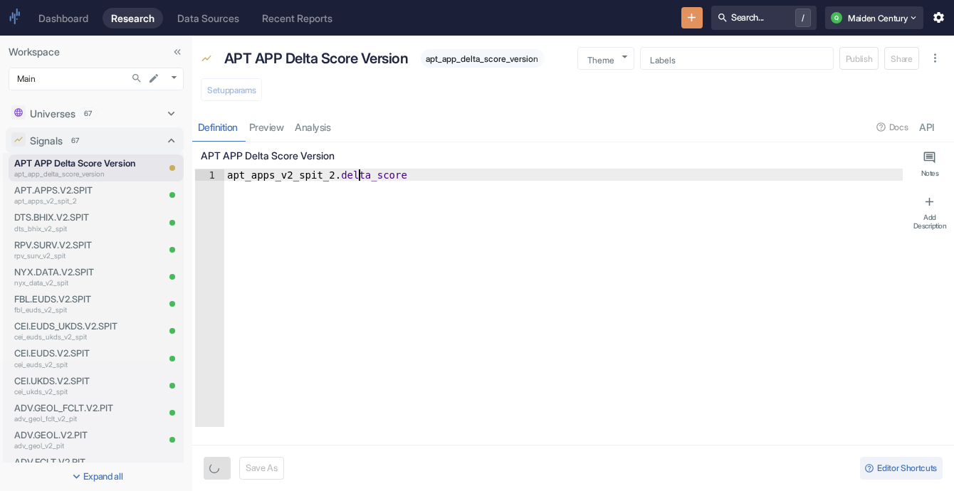
type textarea "x"
click at [220, 463] on button "Save" at bounding box center [219, 468] width 31 height 23
click at [258, 93] on button "Setup params" at bounding box center [231, 89] width 61 height 23
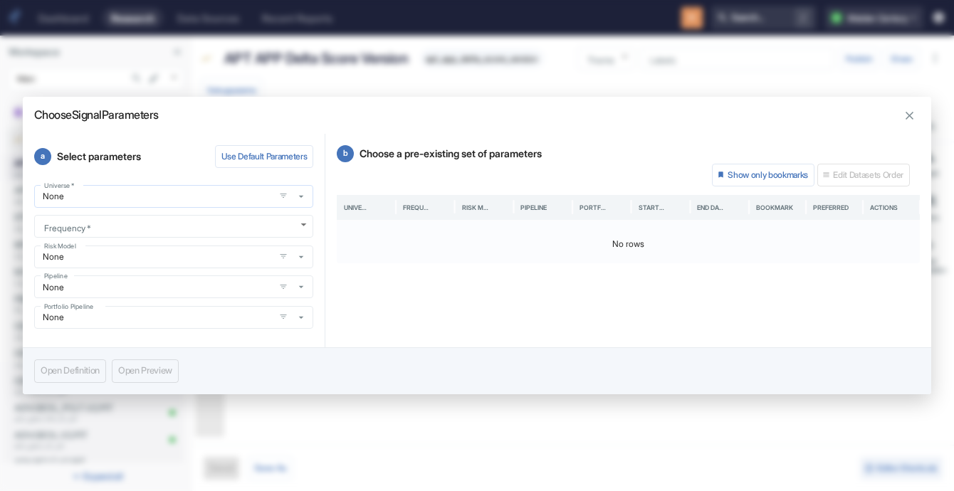
click at [298, 199] on icon "button" at bounding box center [300, 196] width 11 height 11
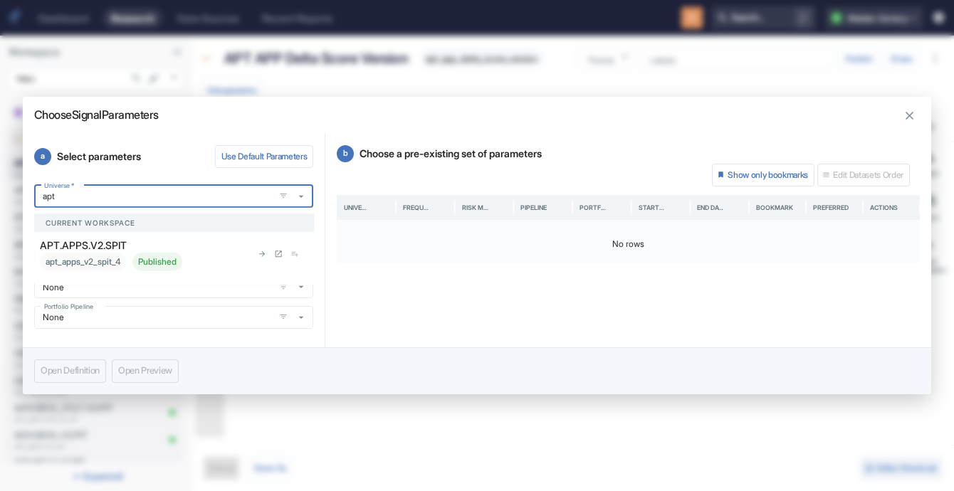
click at [173, 254] on div "apt_apps_v2_spit_4 Published" at bounding box center [111, 262] width 142 height 19
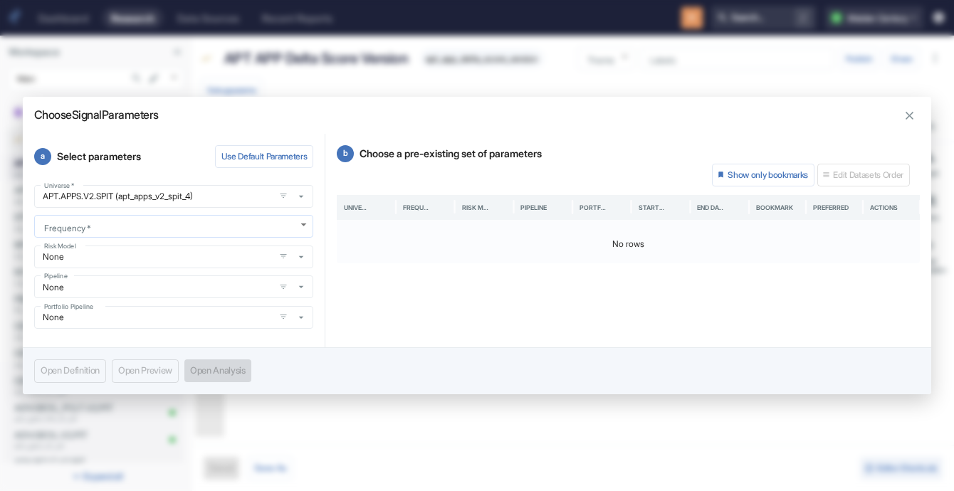
click at [305, 229] on body "Dashboard Research Data Sources Recent Reports Search... / Q Maiden Century Wor…" at bounding box center [477, 245] width 954 height 491
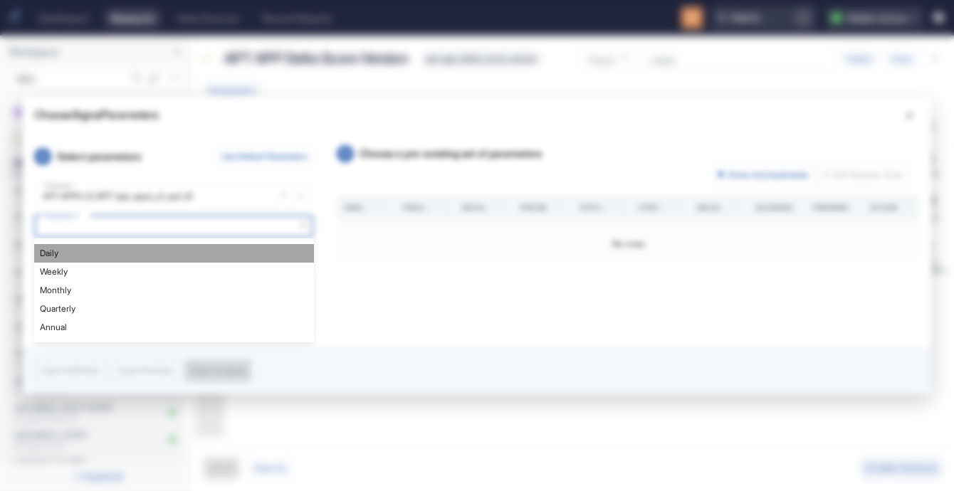
click at [220, 254] on li "Daily" at bounding box center [174, 253] width 280 height 19
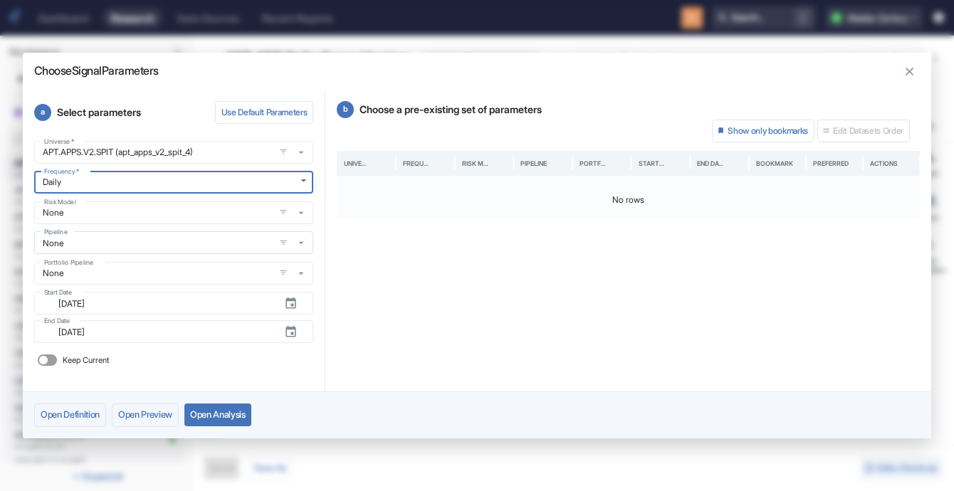
click at [303, 243] on icon "button" at bounding box center [300, 242] width 11 height 11
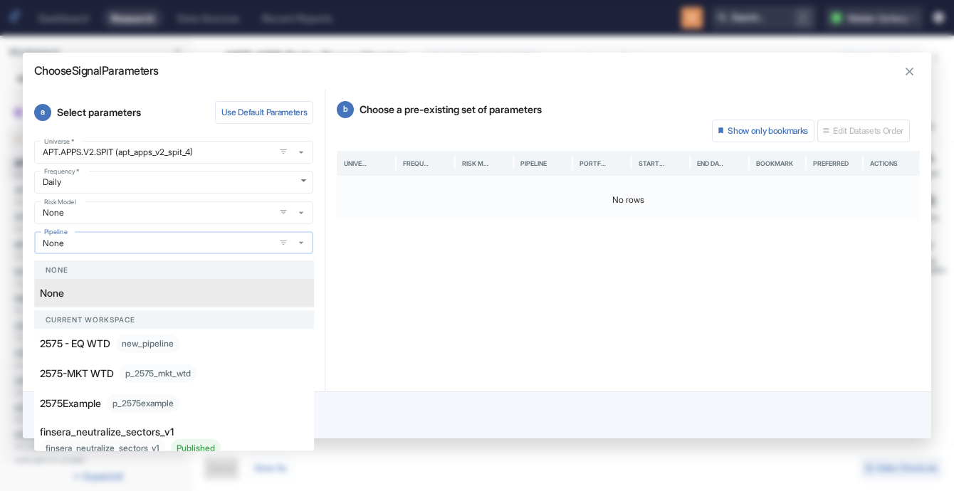
click at [298, 240] on icon "button" at bounding box center [300, 242] width 11 height 11
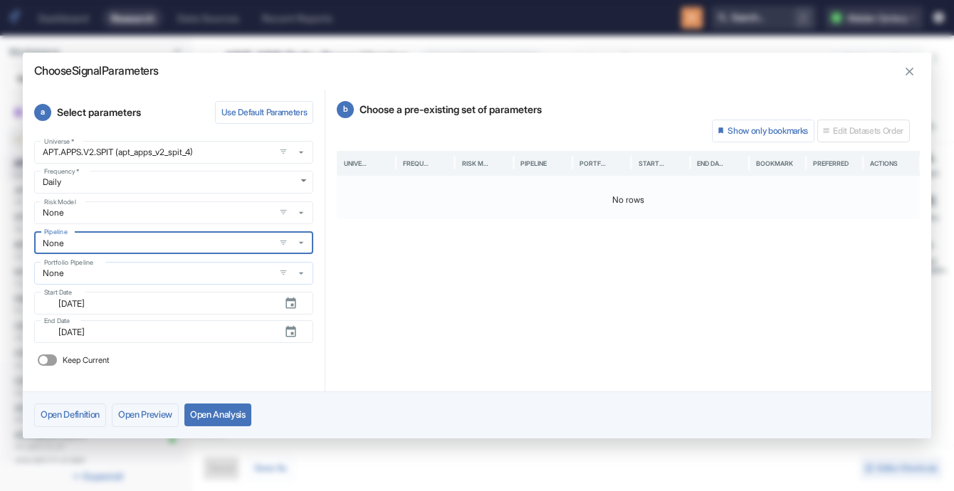
click at [301, 269] on icon "button" at bounding box center [300, 273] width 11 height 11
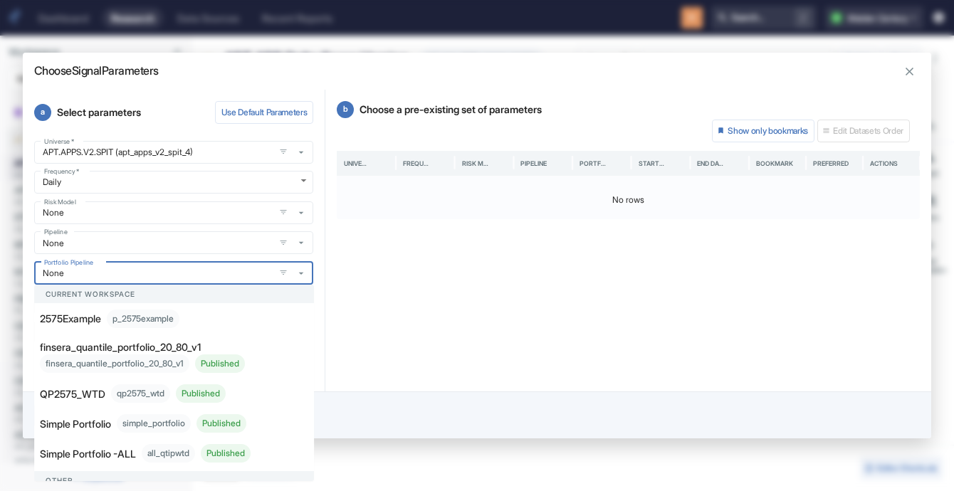
scroll to position [120, 0]
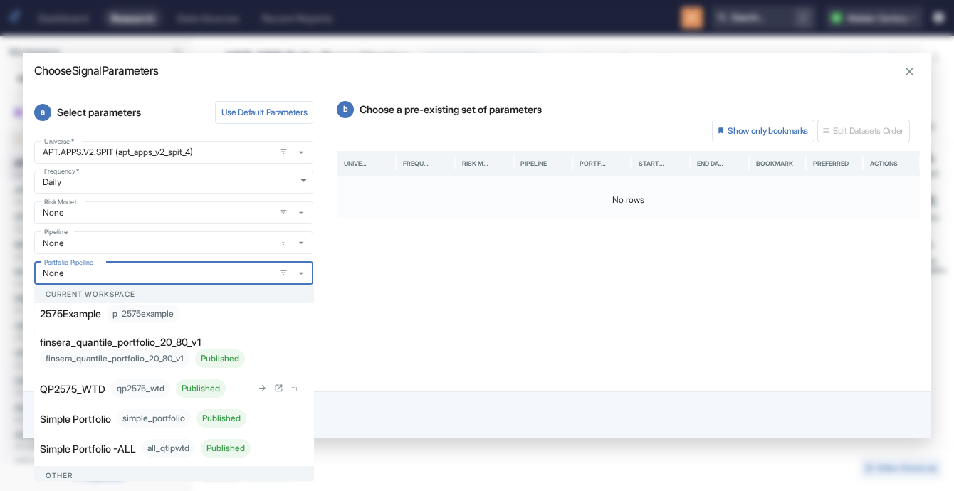
click at [120, 398] on div "qp2575_wtd Published" at bounding box center [168, 388] width 115 height 19
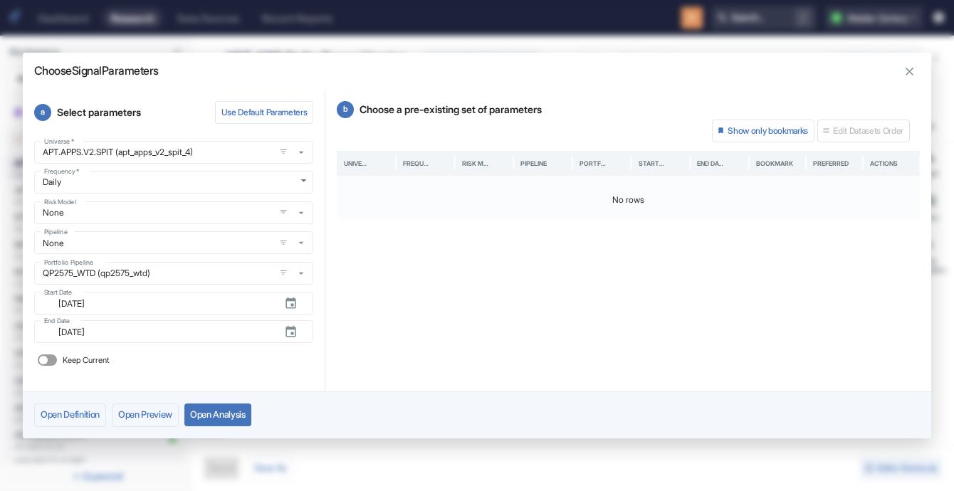
click at [51, 355] on input "Keep Current" at bounding box center [43, 360] width 34 height 11
click at [236, 416] on button "Open Analysis" at bounding box center [217, 415] width 67 height 23
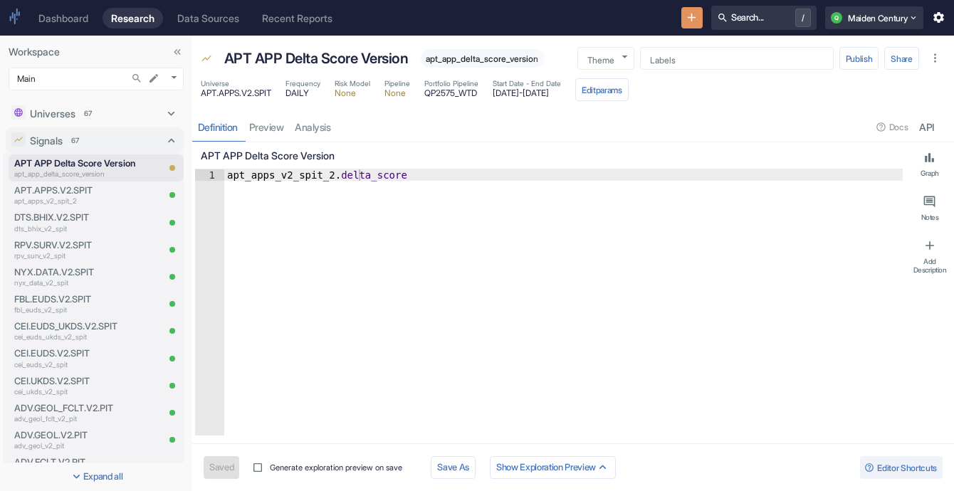
click at [327, 130] on div "Definition preview analysis Docs API" at bounding box center [573, 126] width 762 height 29
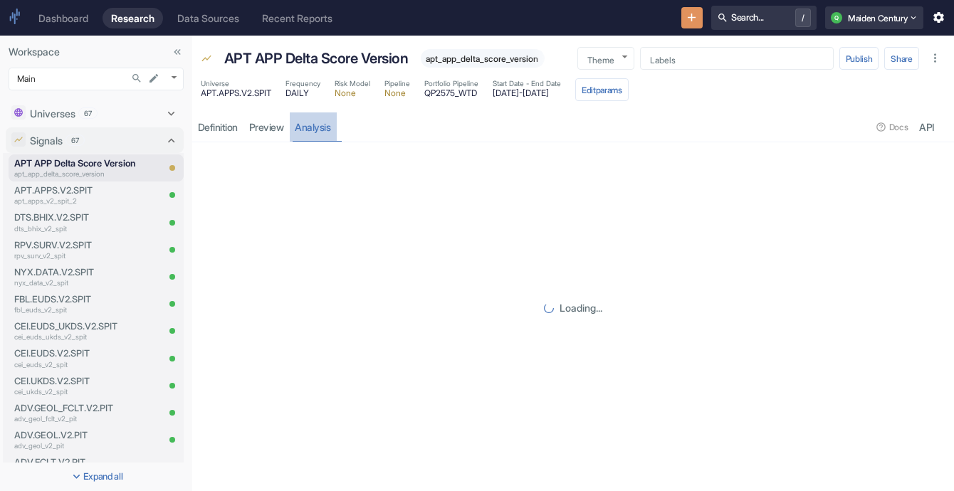
click at [327, 130] on link "analysis" at bounding box center [313, 126] width 47 height 29
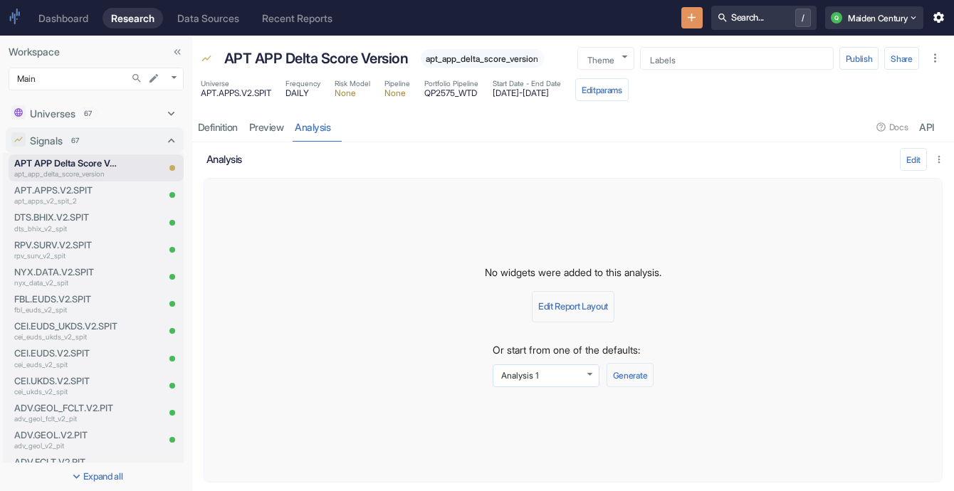
click at [581, 377] on body "Dashboard Research Data Sources Recent Reports Search... / Q Maiden Century Wor…" at bounding box center [477, 245] width 954 height 491
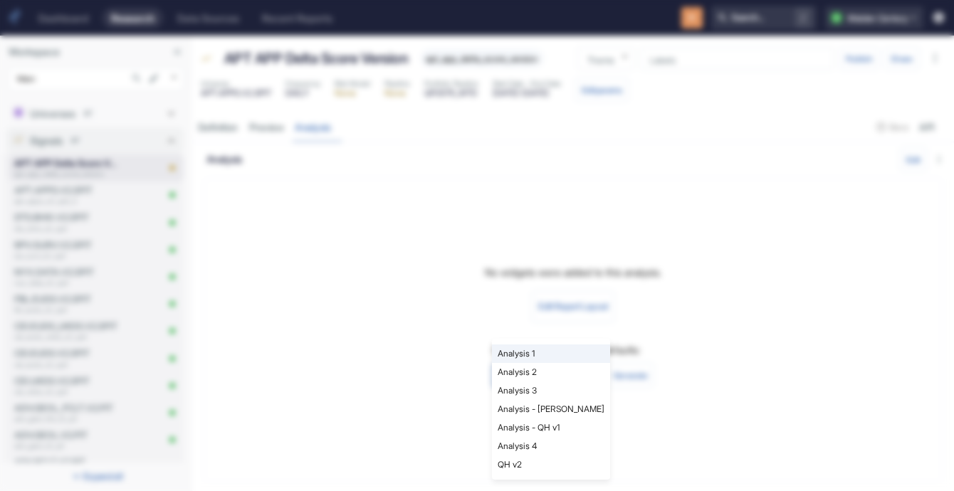
click at [579, 402] on li "Analysis - [PERSON_NAME]" at bounding box center [551, 409] width 118 height 19
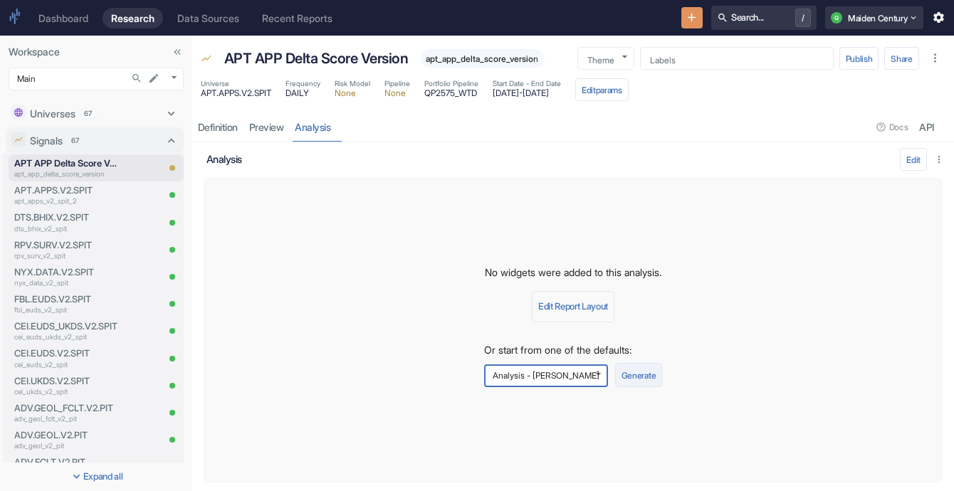
click at [629, 373] on button "Generate" at bounding box center [638, 375] width 47 height 24
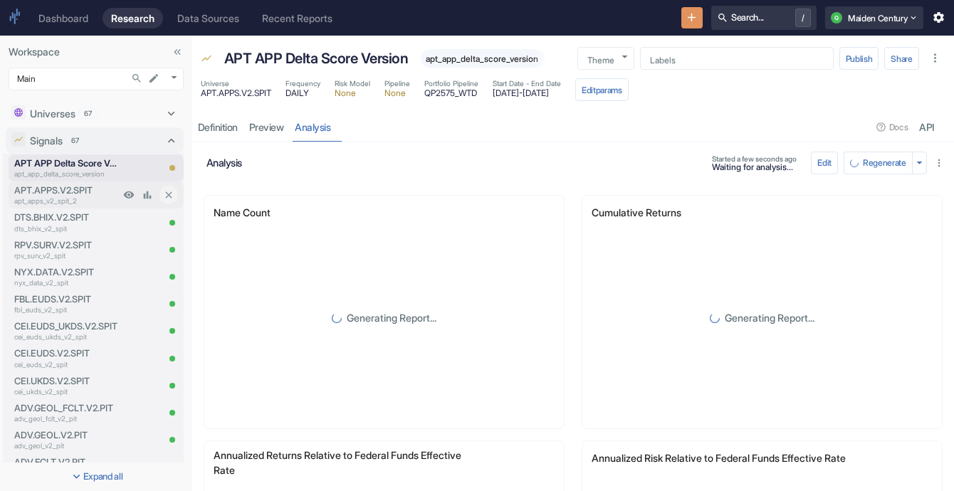
click at [82, 195] on p "APT.APPS.V2.SPIT" at bounding box center [66, 191] width 105 height 14
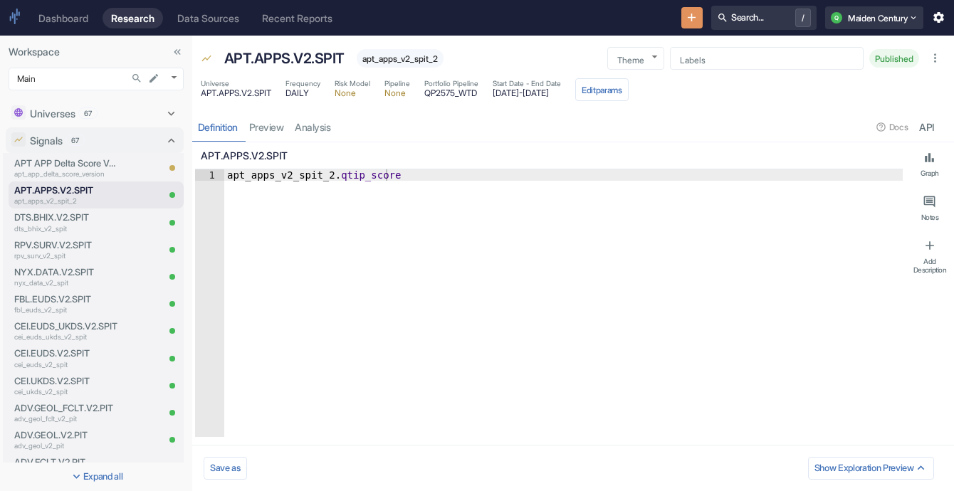
click at [317, 122] on div "Definition preview analysis Docs API" at bounding box center [573, 126] width 762 height 29
click at [317, 122] on link "analysis" at bounding box center [313, 126] width 47 height 29
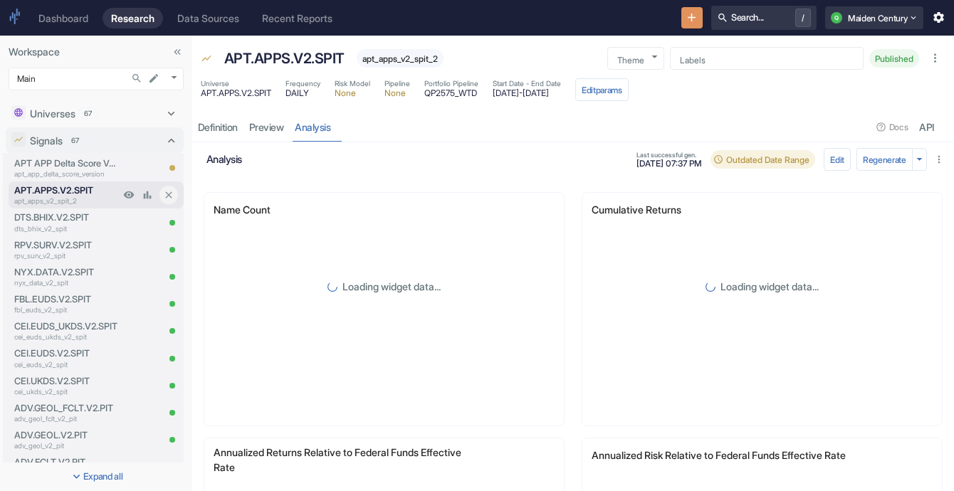
click at [74, 182] on div "APT.APPS.V2.SPIT apt_apps_v2_spit_2" at bounding box center [64, 195] width 111 height 27
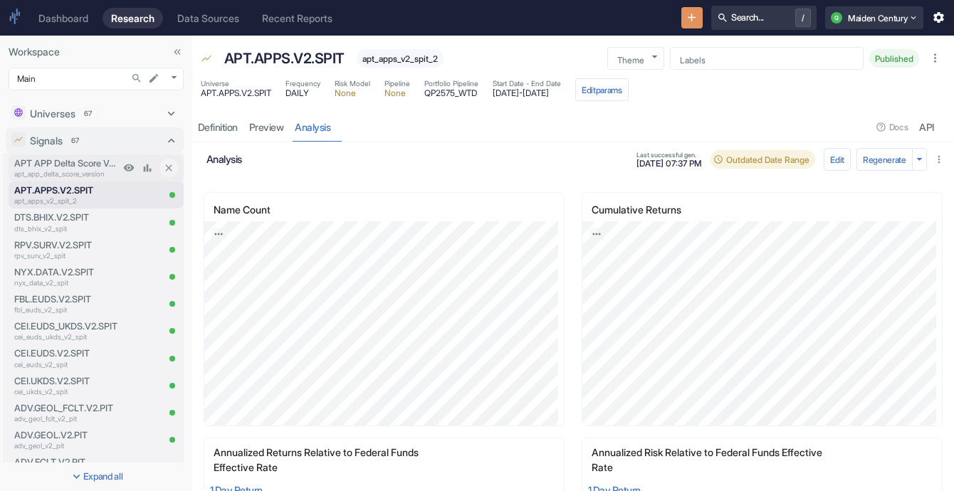
click at [102, 167] on p "APT APP Delta Score Version" at bounding box center [66, 164] width 105 height 14
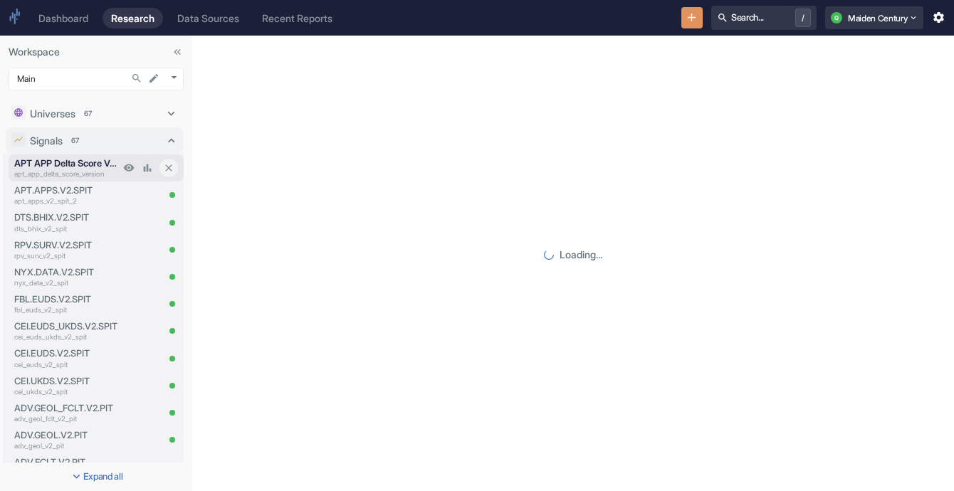
click at [87, 171] on p "apt_app_delta_score_version" at bounding box center [66, 174] width 105 height 11
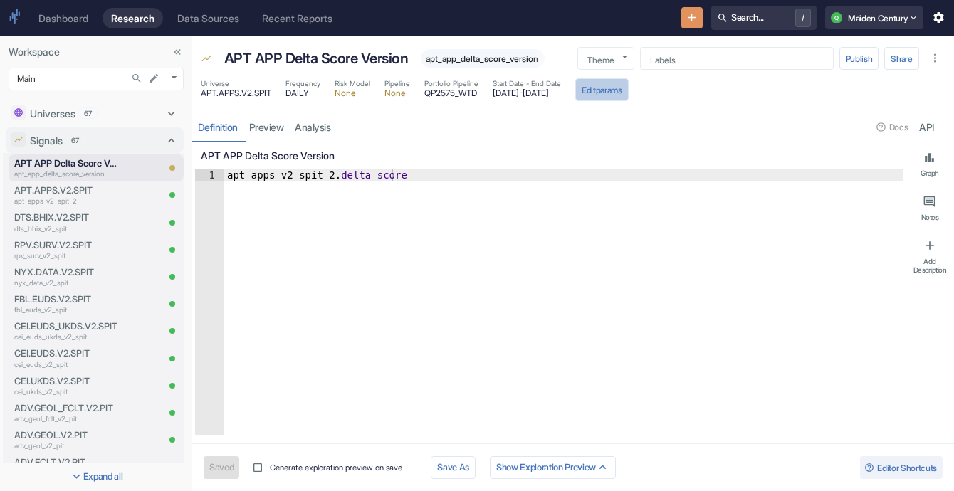
click at [629, 86] on button "Edit params" at bounding box center [601, 89] width 53 height 23
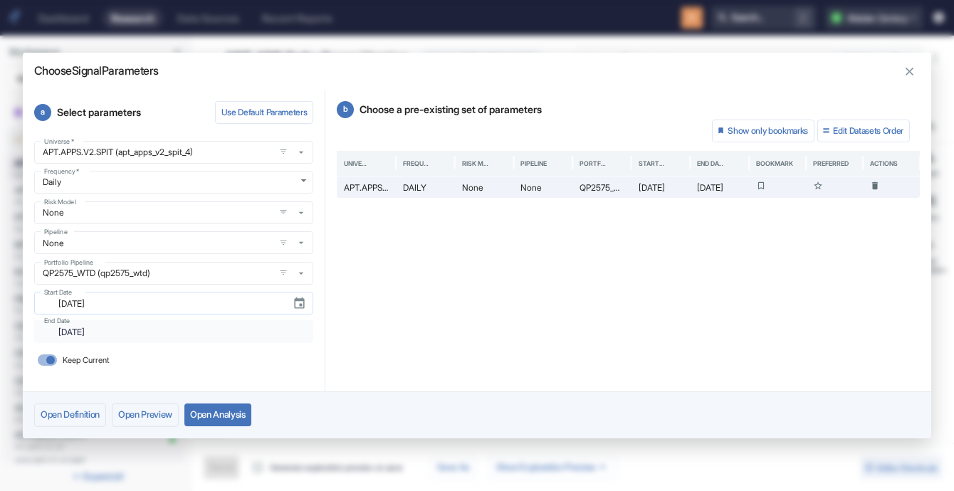
click at [224, 310] on input "[DATE]" at bounding box center [165, 303] width 231 height 16
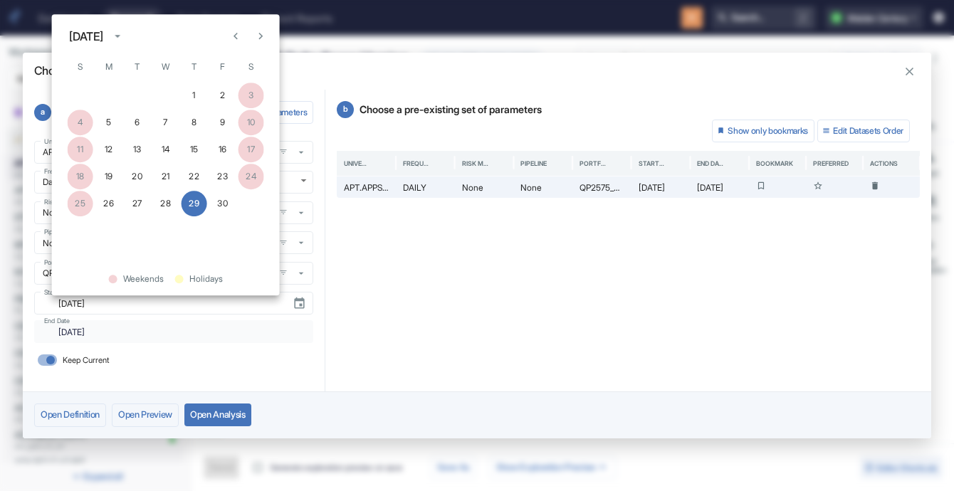
click at [103, 39] on div "[DATE]" at bounding box center [86, 36] width 34 height 17
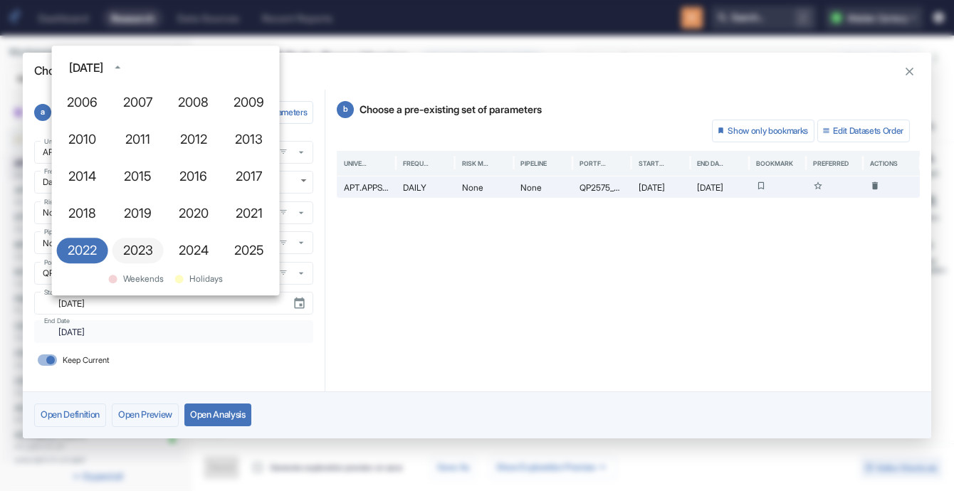
click at [153, 249] on button "2023" at bounding box center [137, 251] width 51 height 26
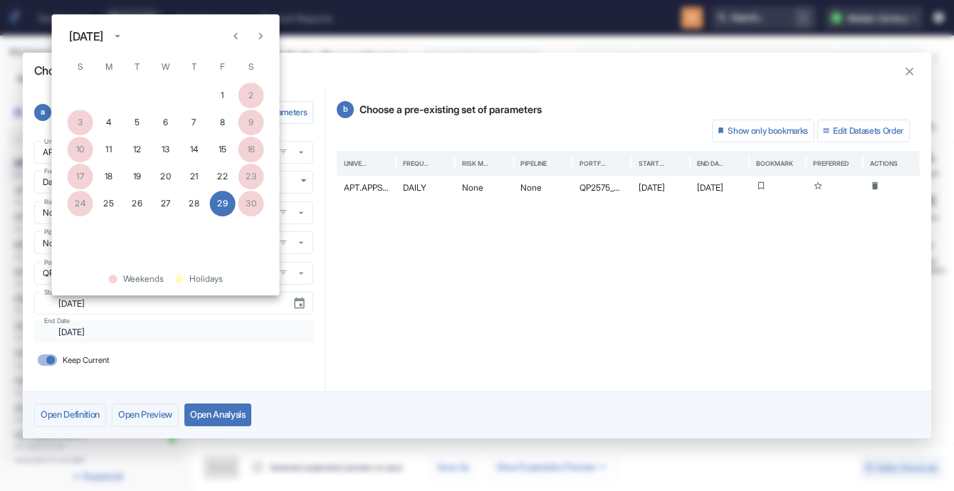
click at [79, 148] on div "10 11 12 13 14 15 16" at bounding box center [166, 150] width 228 height 26
click at [258, 33] on icon "Next month" at bounding box center [260, 37] width 14 height 14
click at [103, 36] on div "[DATE]" at bounding box center [86, 36] width 34 height 17
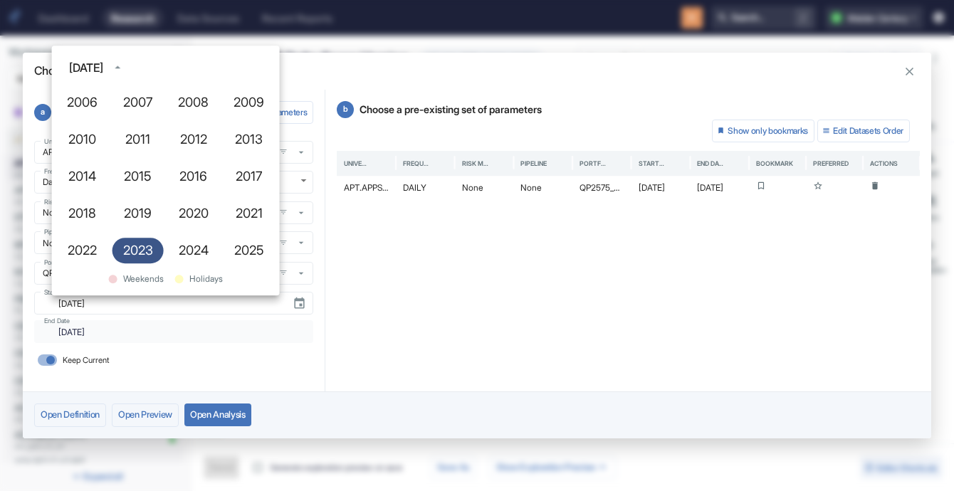
click at [141, 253] on button "2023" at bounding box center [137, 251] width 51 height 26
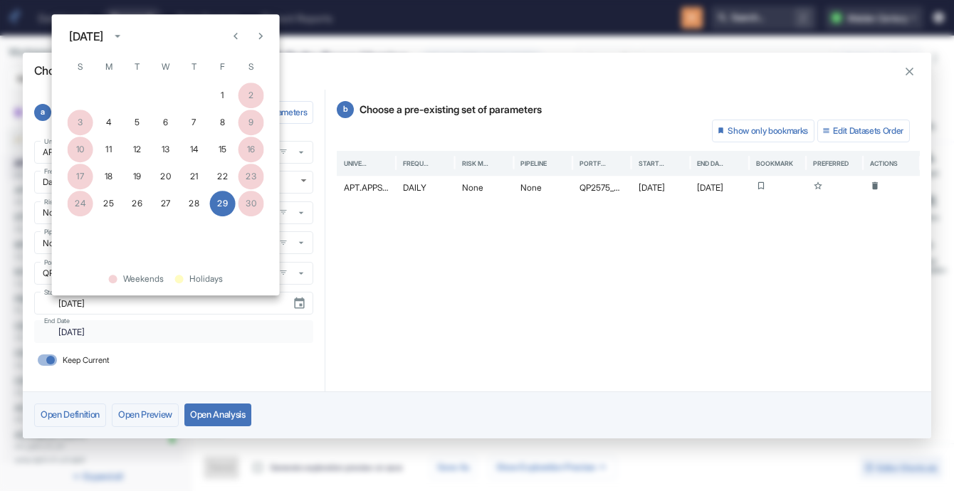
click at [103, 37] on div "[DATE]" at bounding box center [86, 36] width 34 height 17
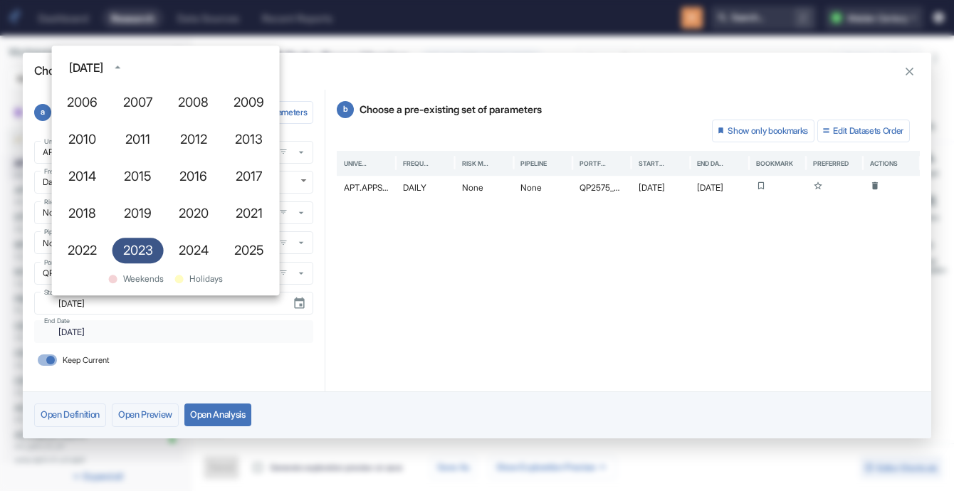
click at [150, 243] on button "2023" at bounding box center [137, 251] width 51 height 26
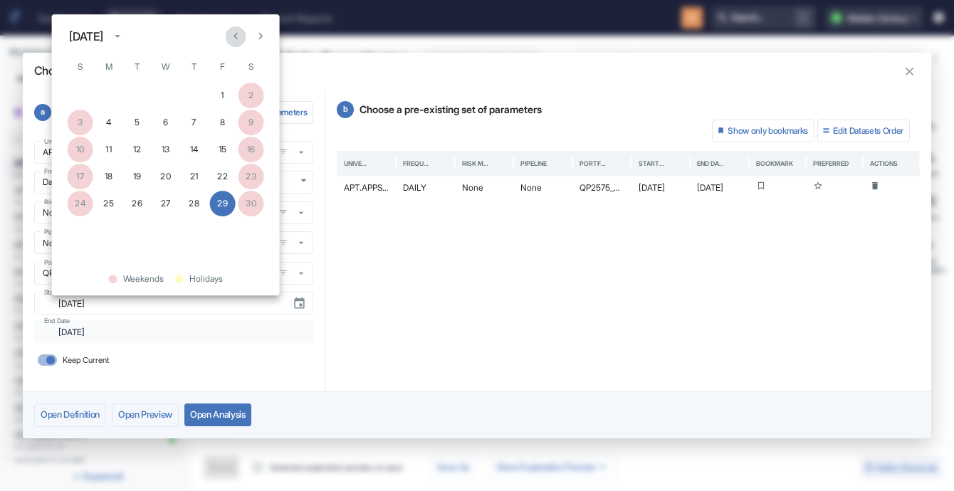
click at [234, 43] on icon "Previous month" at bounding box center [236, 37] width 14 height 14
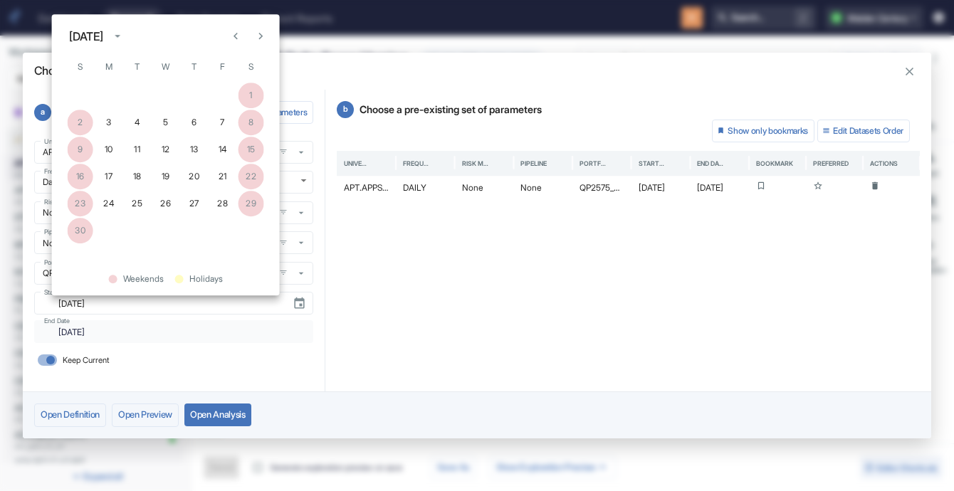
click at [234, 43] on icon "Previous month" at bounding box center [236, 37] width 14 height 14
click at [228, 125] on button "10" at bounding box center [223, 123] width 26 height 26
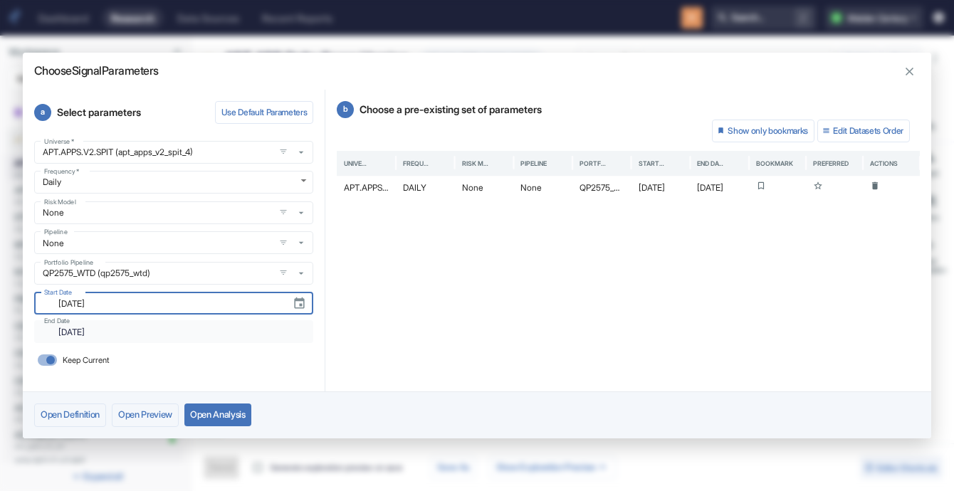
click at [224, 414] on button "Open Analysis" at bounding box center [217, 415] width 67 height 23
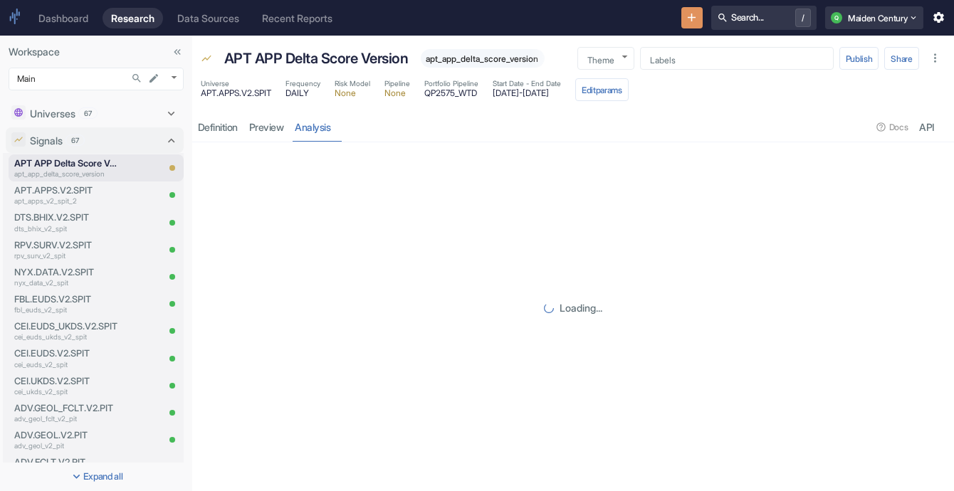
click at [320, 117] on link "analysis" at bounding box center [313, 126] width 47 height 29
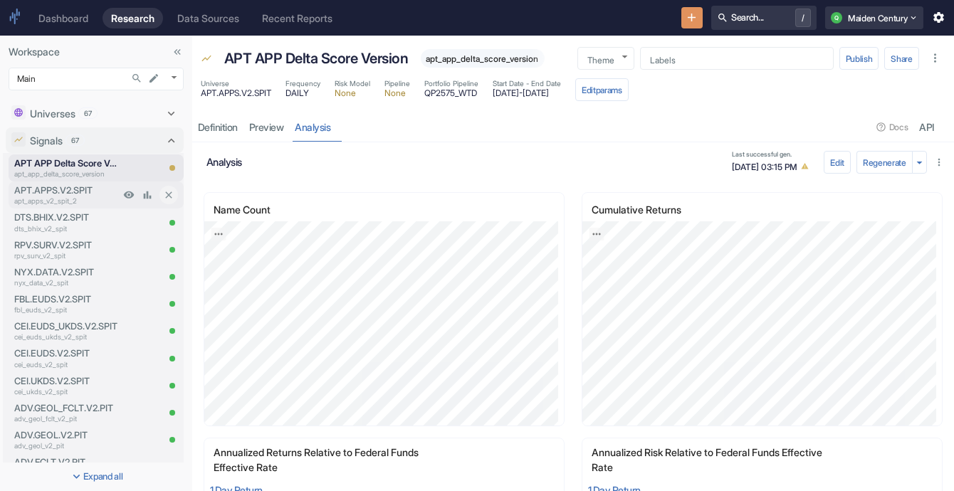
click at [98, 204] on p "apt_apps_v2_spit_2" at bounding box center [66, 201] width 105 height 11
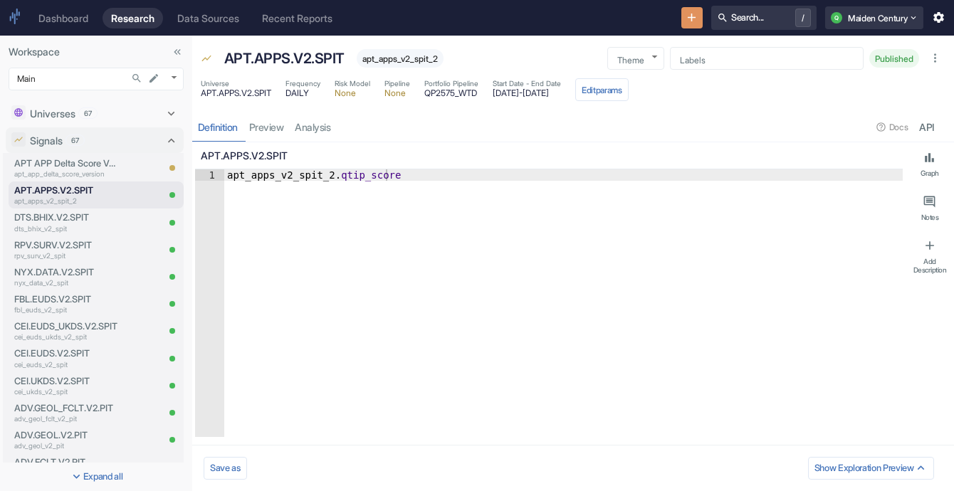
click at [332, 129] on div "Definition preview analysis Docs API" at bounding box center [573, 126] width 762 height 29
click at [332, 129] on link "analysis" at bounding box center [313, 126] width 47 height 29
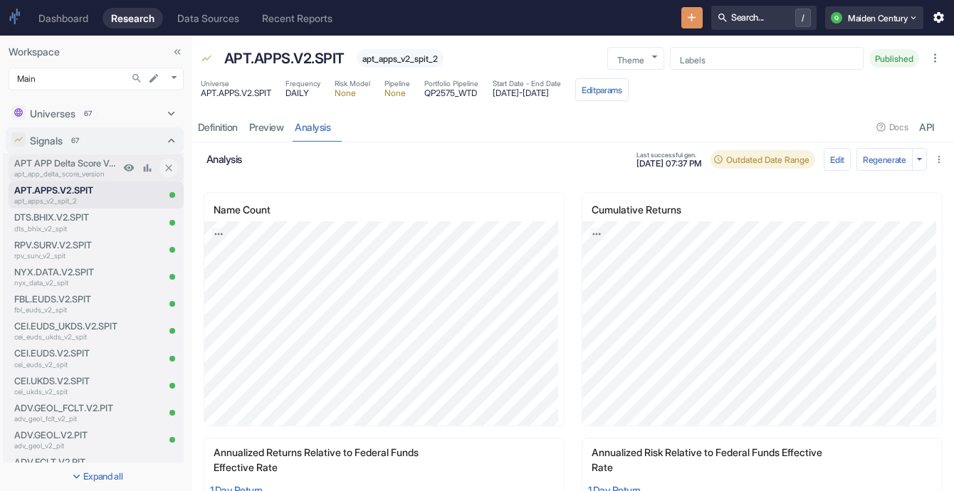
click at [87, 162] on p "APT APP Delta Score Version" at bounding box center [66, 164] width 105 height 14
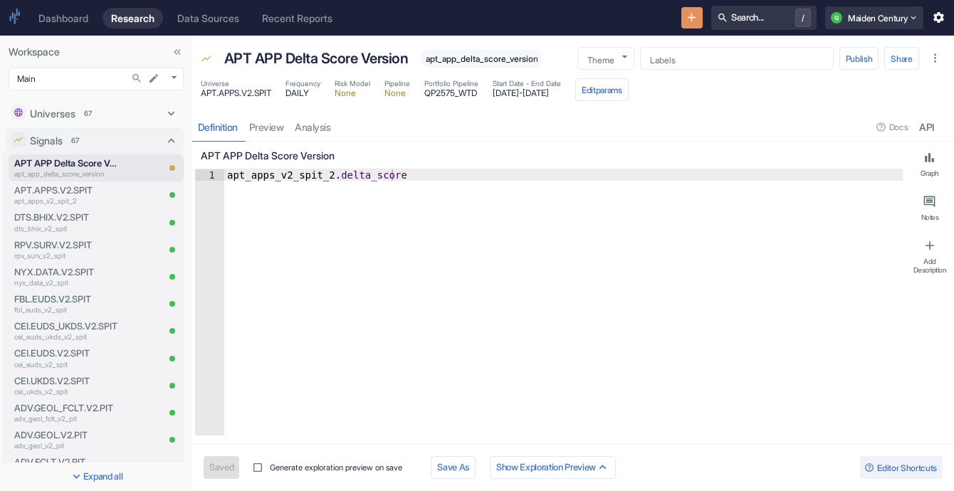
click at [340, 127] on div "Definition preview analysis Docs API" at bounding box center [573, 126] width 762 height 29
click at [337, 127] on link "analysis" at bounding box center [313, 126] width 47 height 29
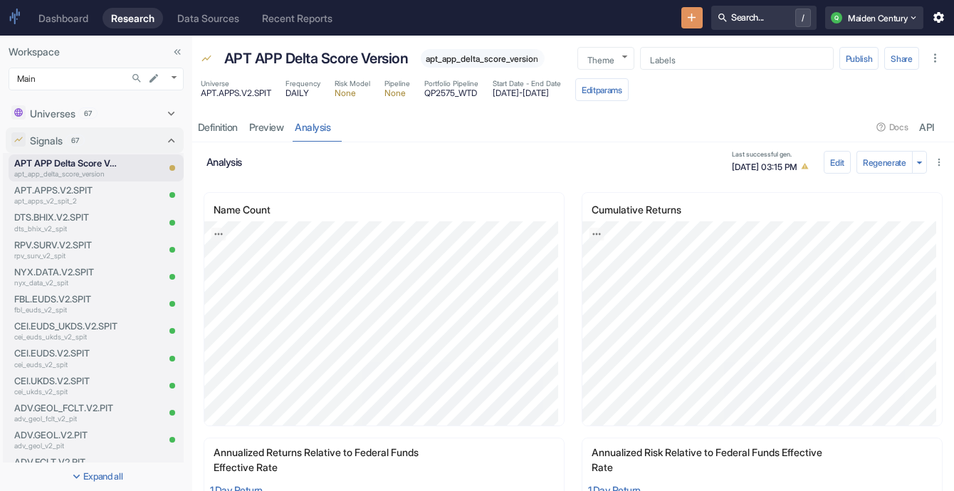
click at [401, 169] on div "analysis Last successful gen. [DATE] 03:15 PM" at bounding box center [513, 162] width 614 height 28
click at [77, 196] on p "apt_apps_v2_spit_2" at bounding box center [66, 201] width 105 height 11
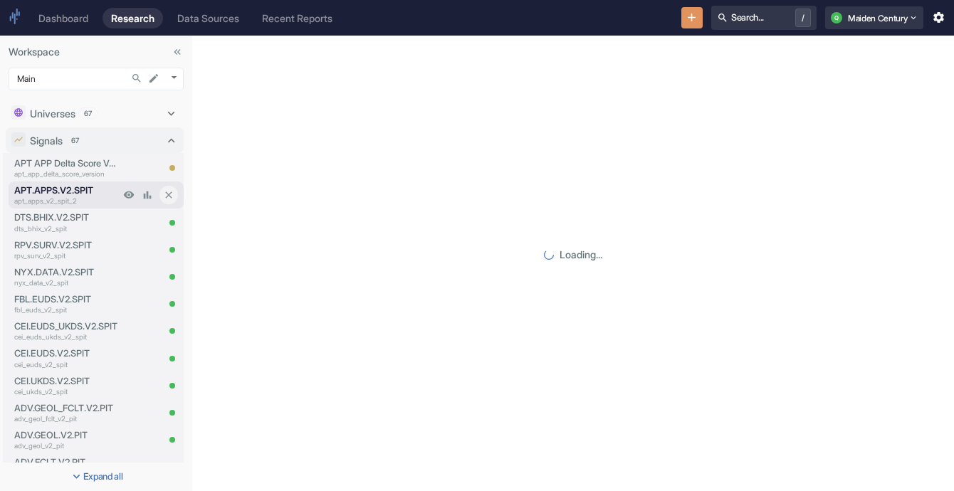
click at [120, 201] on div at bounding box center [138, 195] width 37 height 19
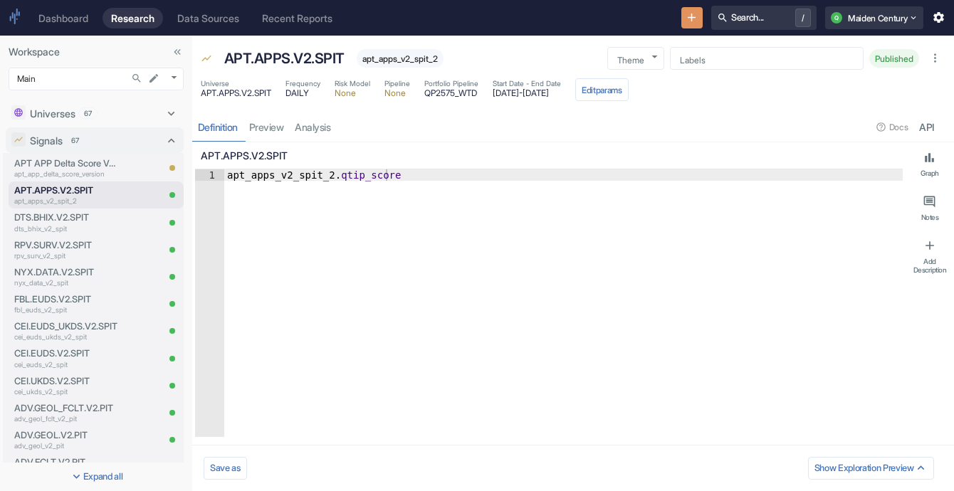
click at [320, 131] on div "Definition preview analysis Docs API" at bounding box center [573, 126] width 762 height 29
click at [320, 131] on link "analysis" at bounding box center [313, 126] width 47 height 29
